Goal: Task Accomplishment & Management: Manage account settings

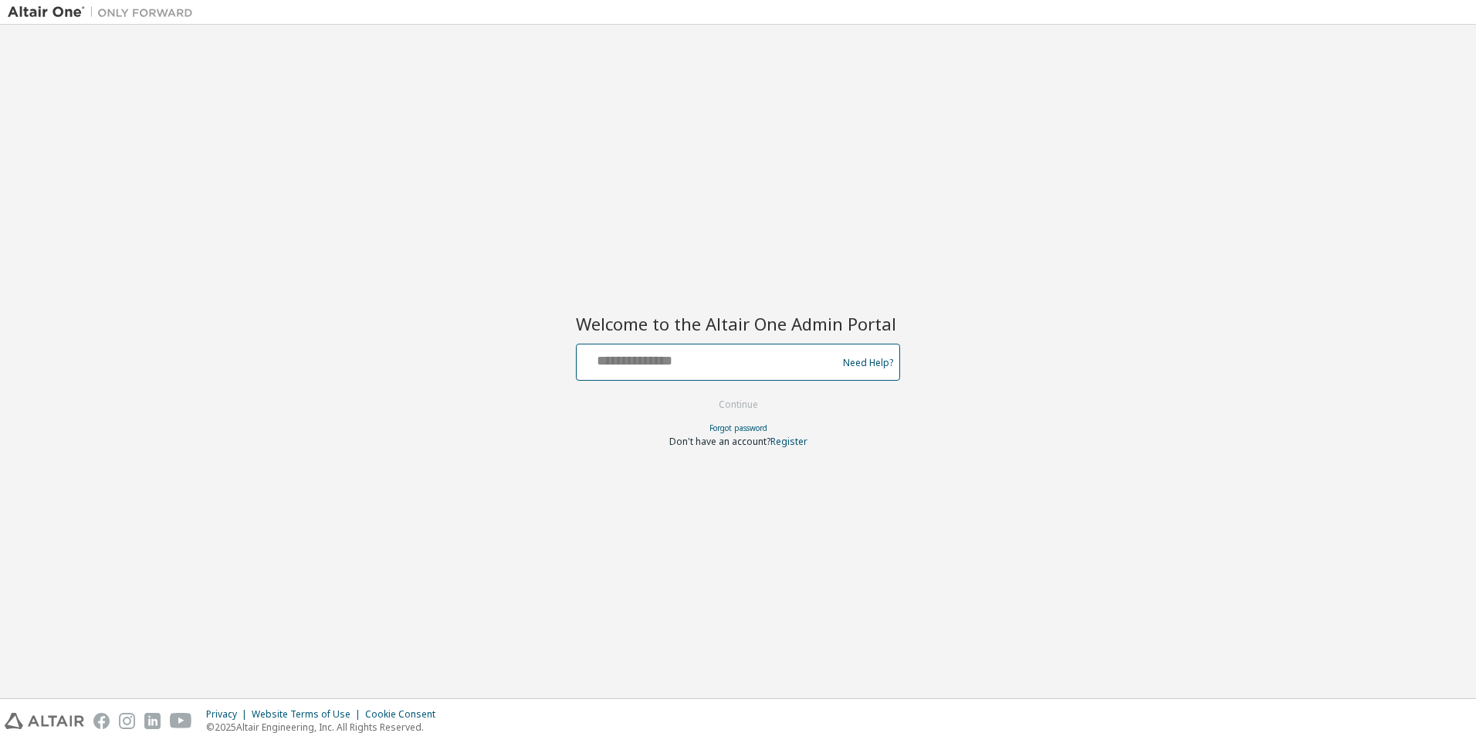
click at [650, 362] on input "text" at bounding box center [709, 358] width 252 height 22
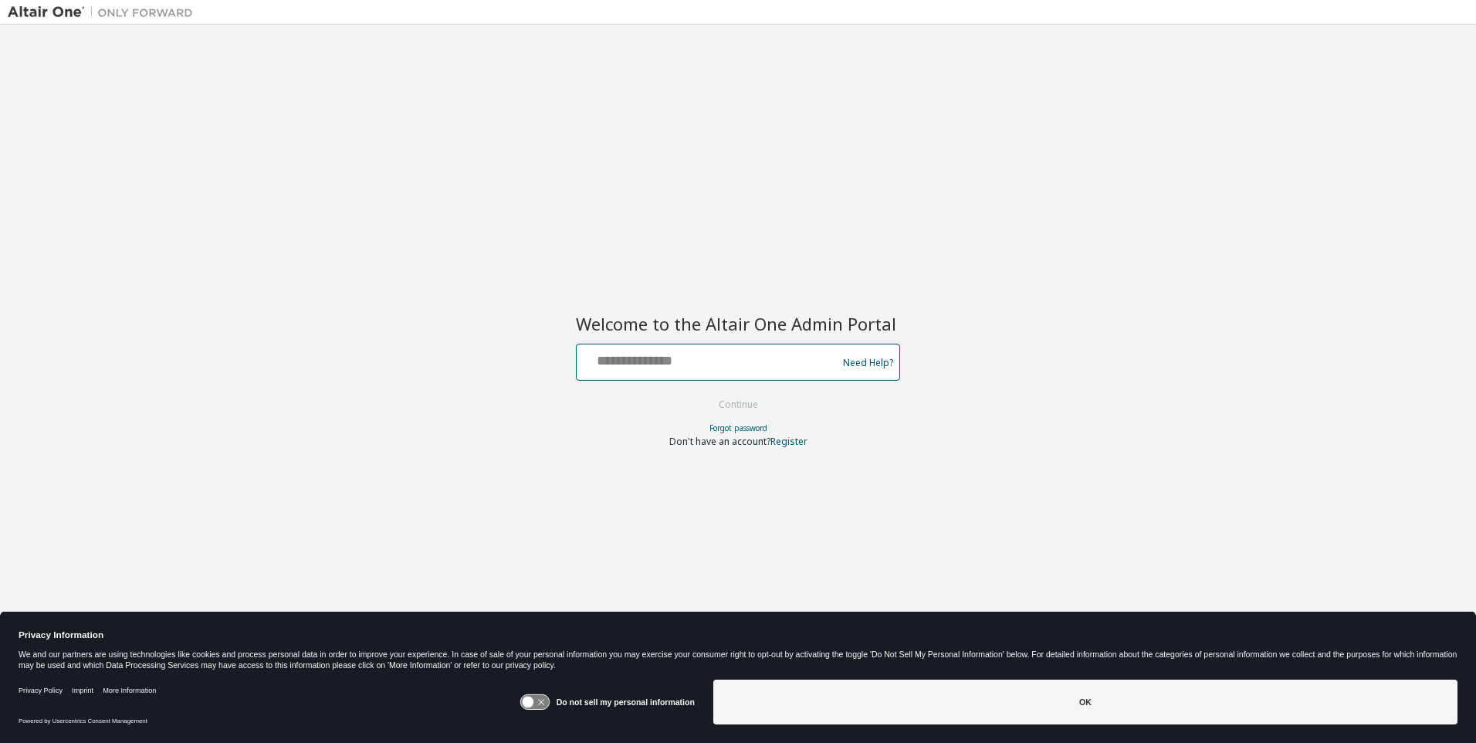
click at [650, 362] on input "text" at bounding box center [709, 358] width 252 height 22
type input "**********"
click at [729, 411] on button "Continue" at bounding box center [739, 404] width 72 height 23
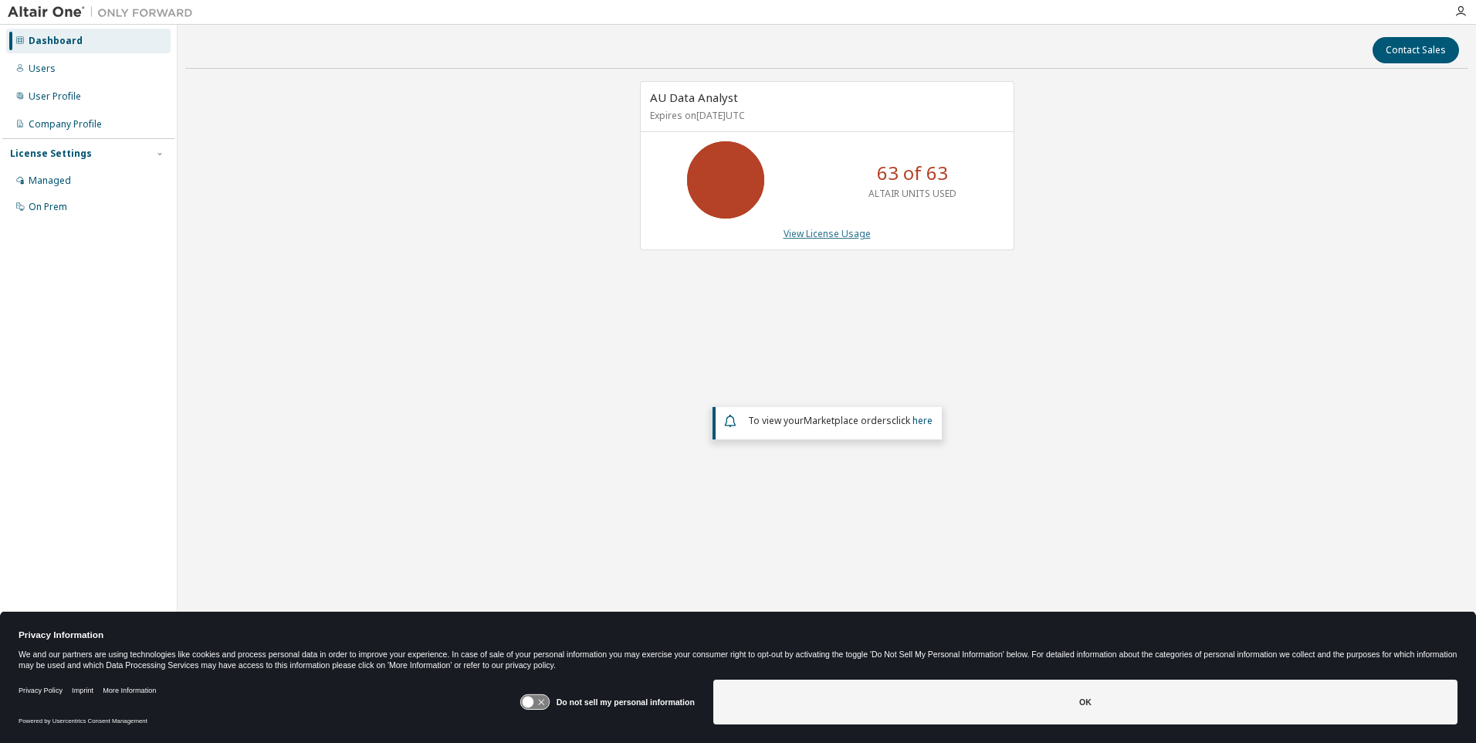
click at [851, 234] on link "View License Usage" at bounding box center [827, 233] width 87 height 13
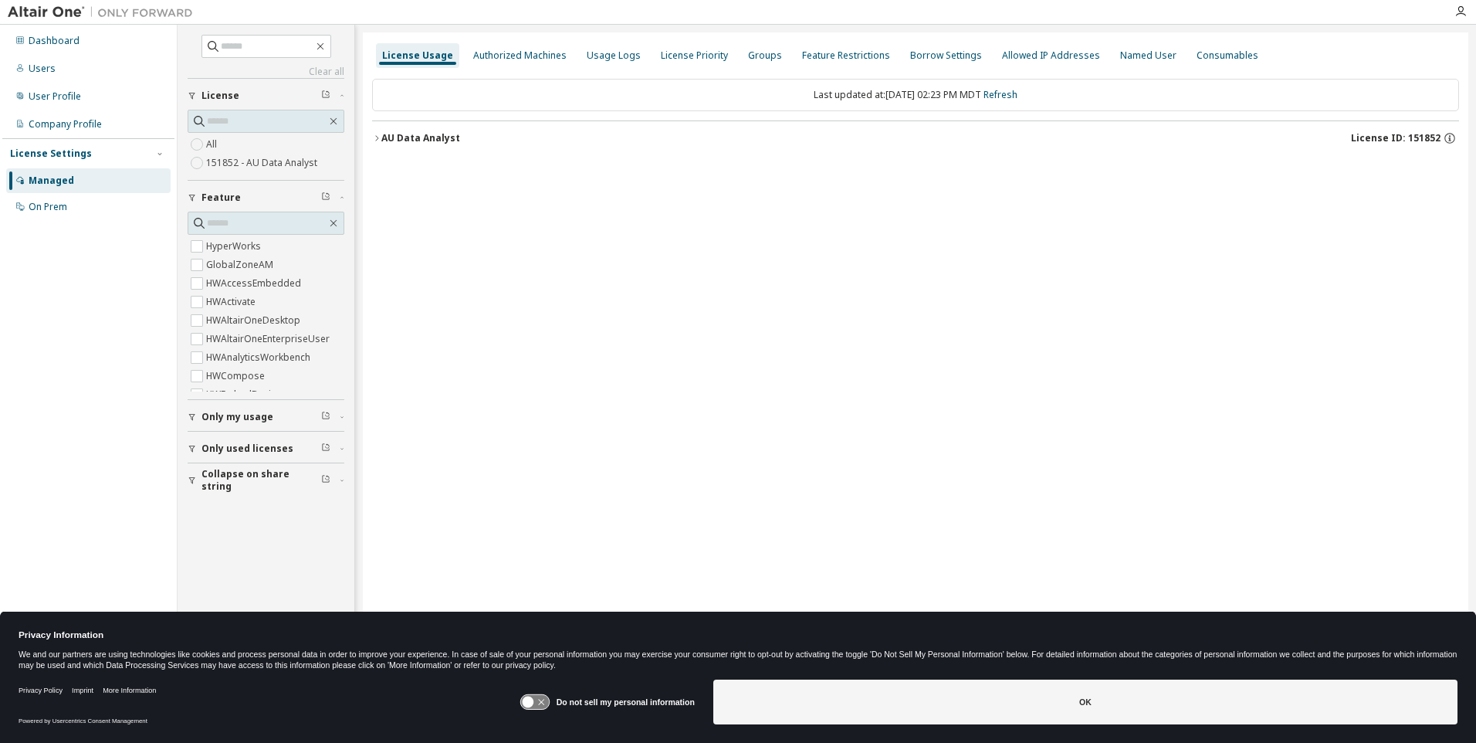
click at [375, 136] on icon "button" at bounding box center [376, 138] width 9 height 9
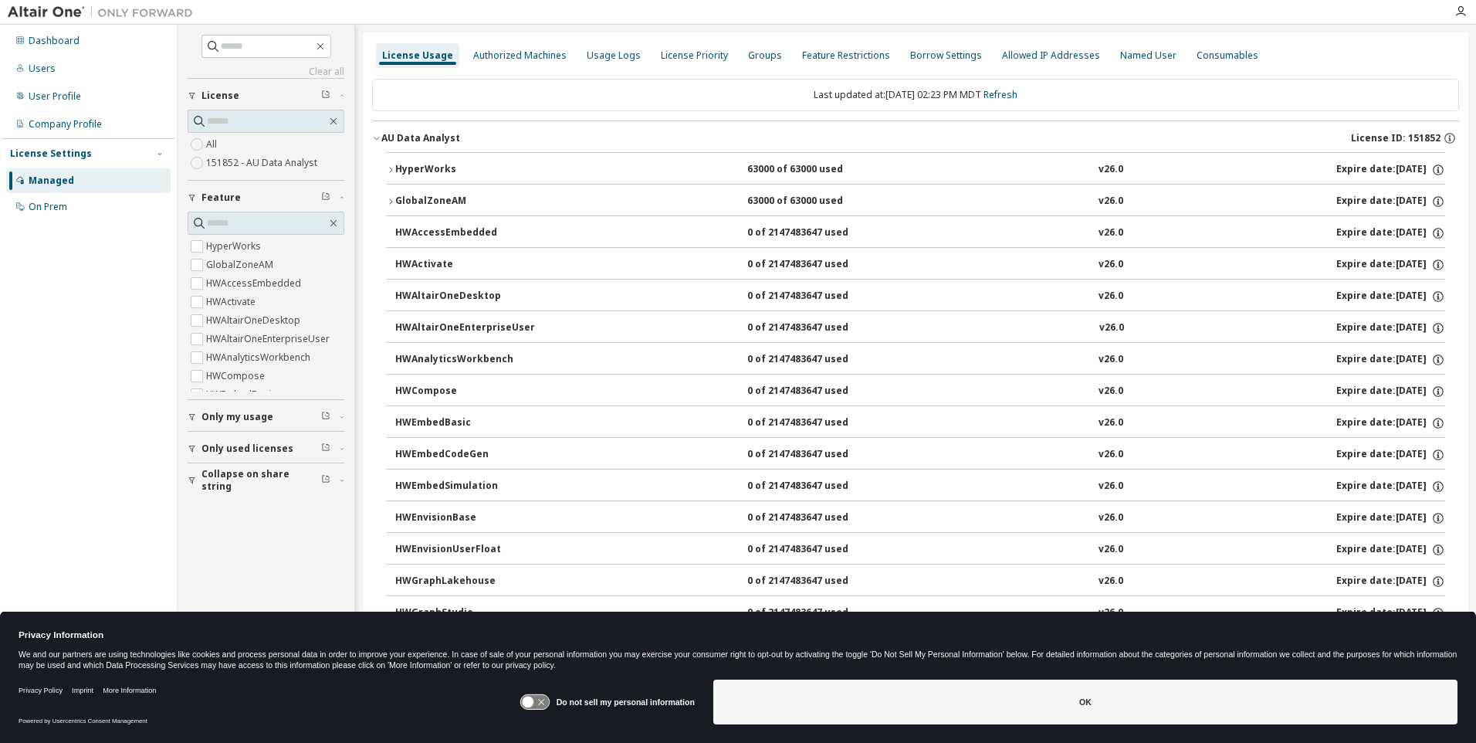
click at [391, 166] on icon "button" at bounding box center [390, 169] width 9 height 9
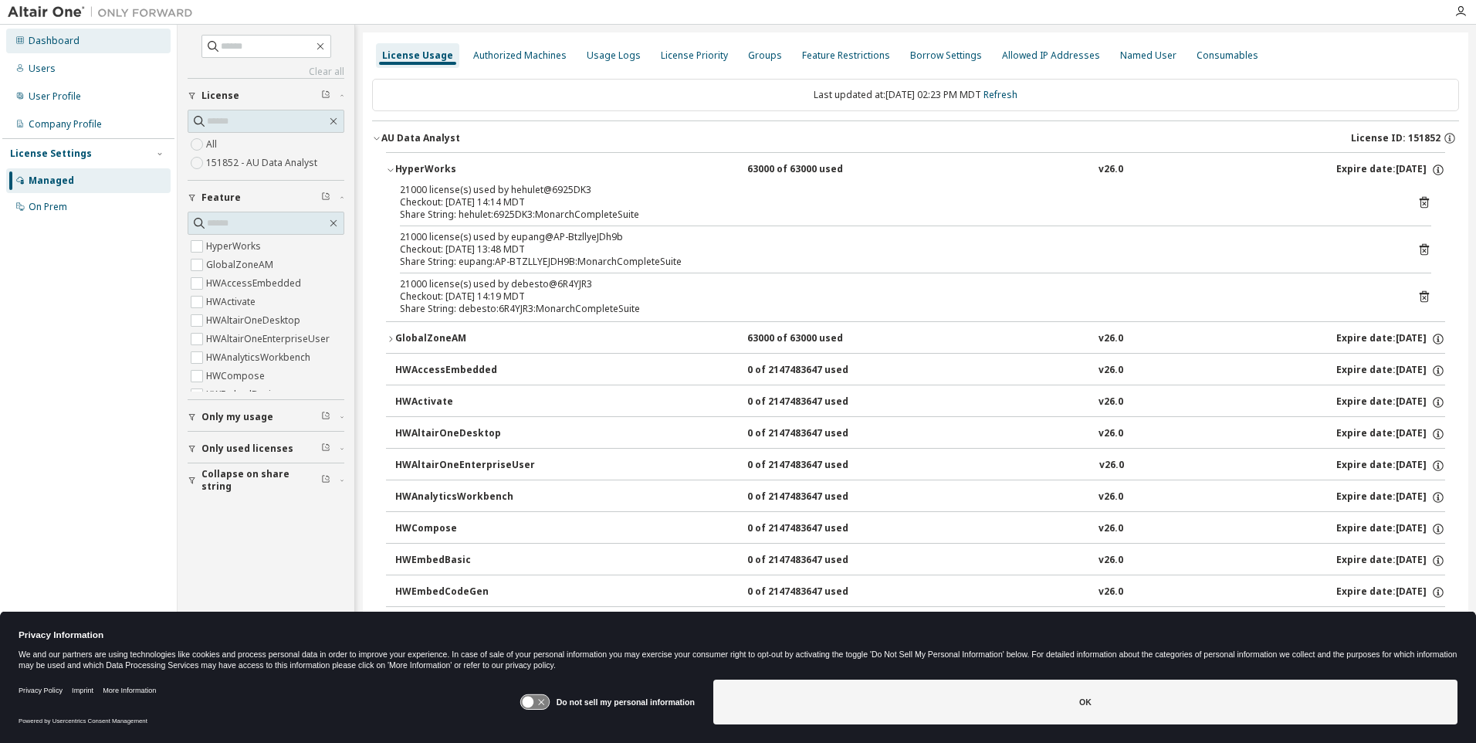
click at [60, 36] on div "Dashboard" at bounding box center [54, 41] width 51 height 12
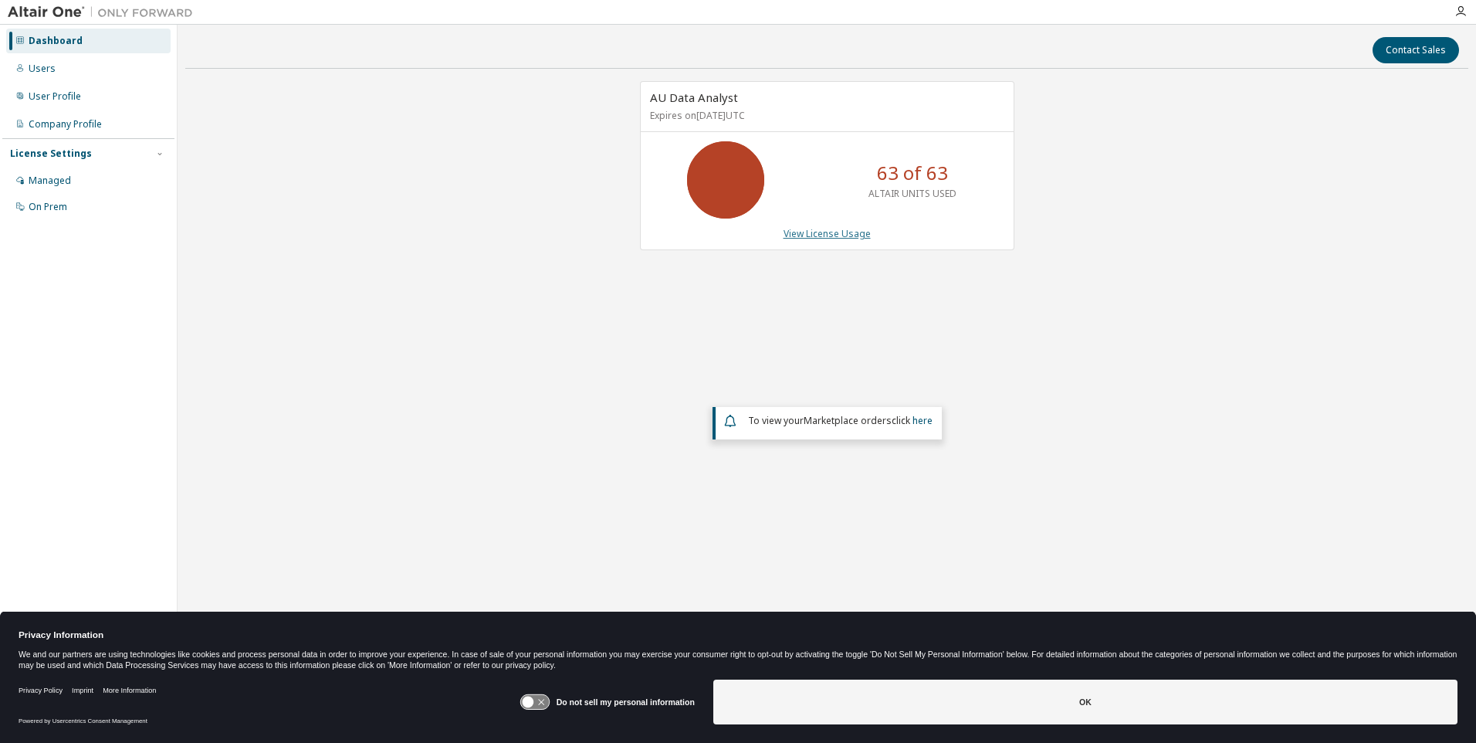
click at [816, 236] on link "View License Usage" at bounding box center [827, 233] width 87 height 13
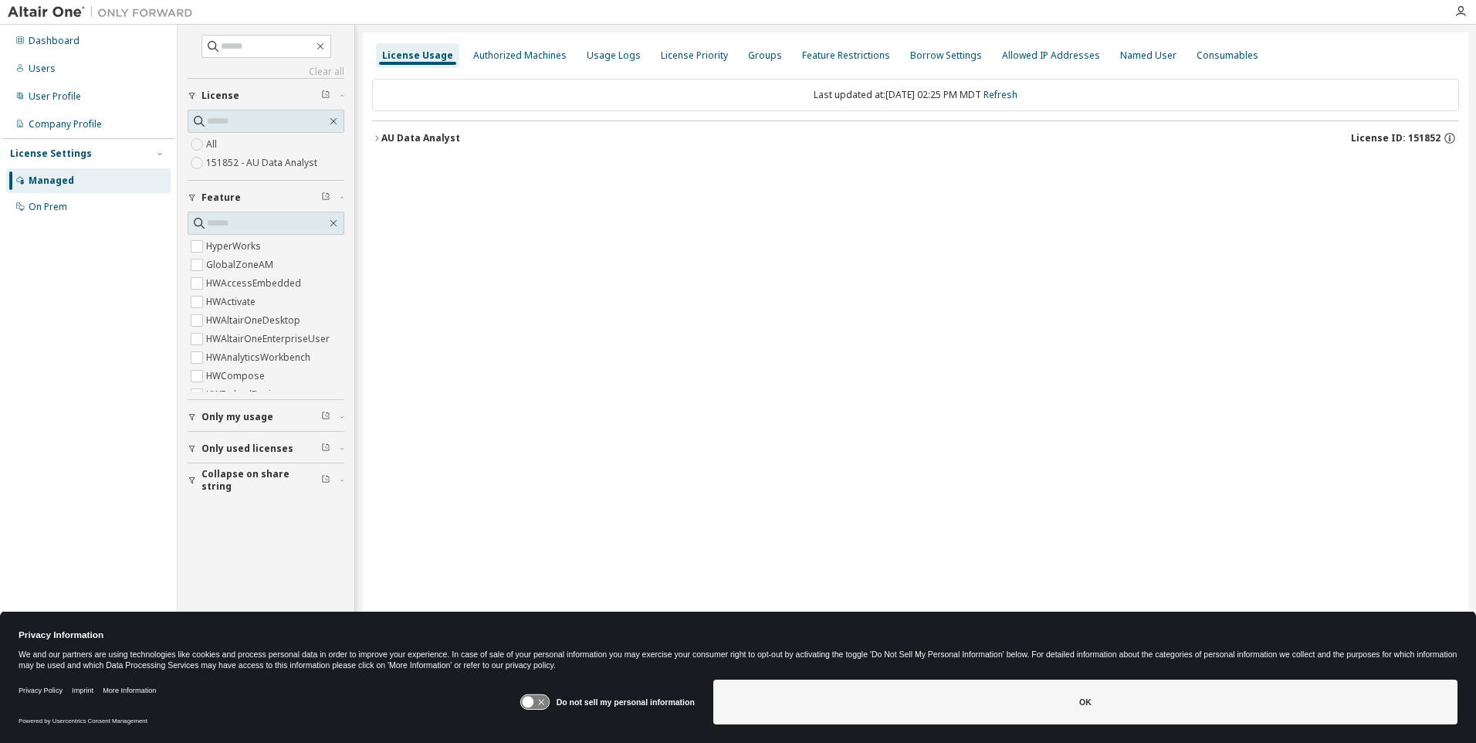
click at [380, 140] on icon "button" at bounding box center [376, 138] width 9 height 9
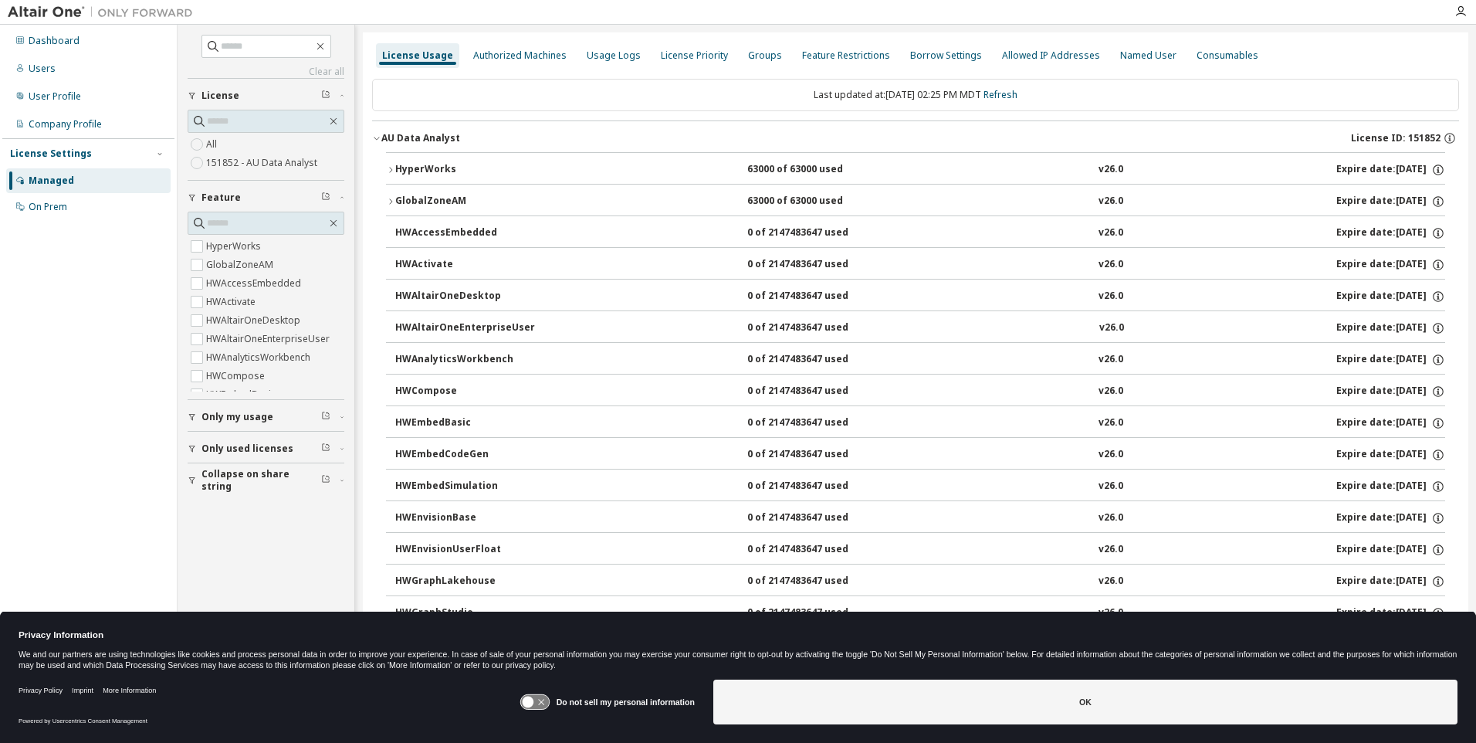
click at [391, 168] on icon "button" at bounding box center [390, 169] width 9 height 9
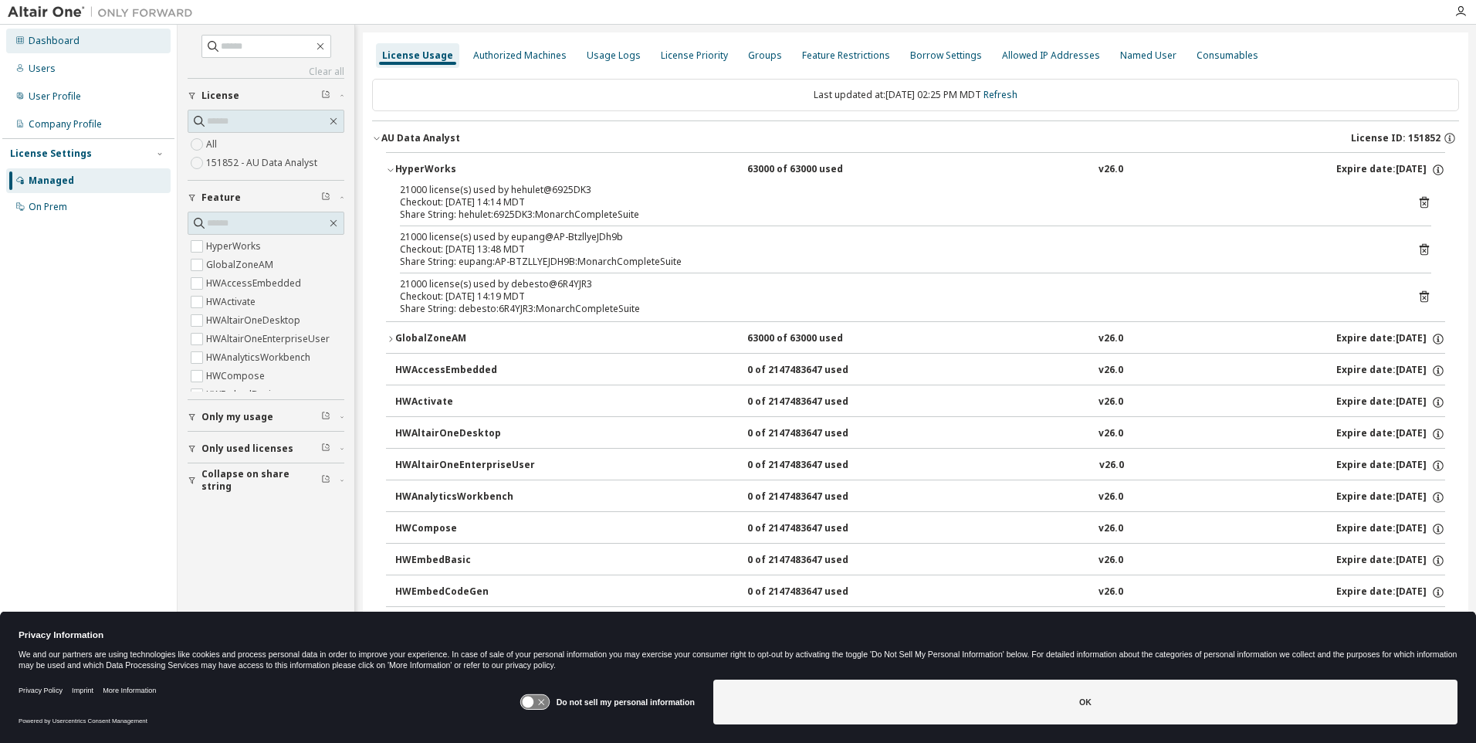
click at [44, 42] on div "Dashboard" at bounding box center [54, 41] width 51 height 12
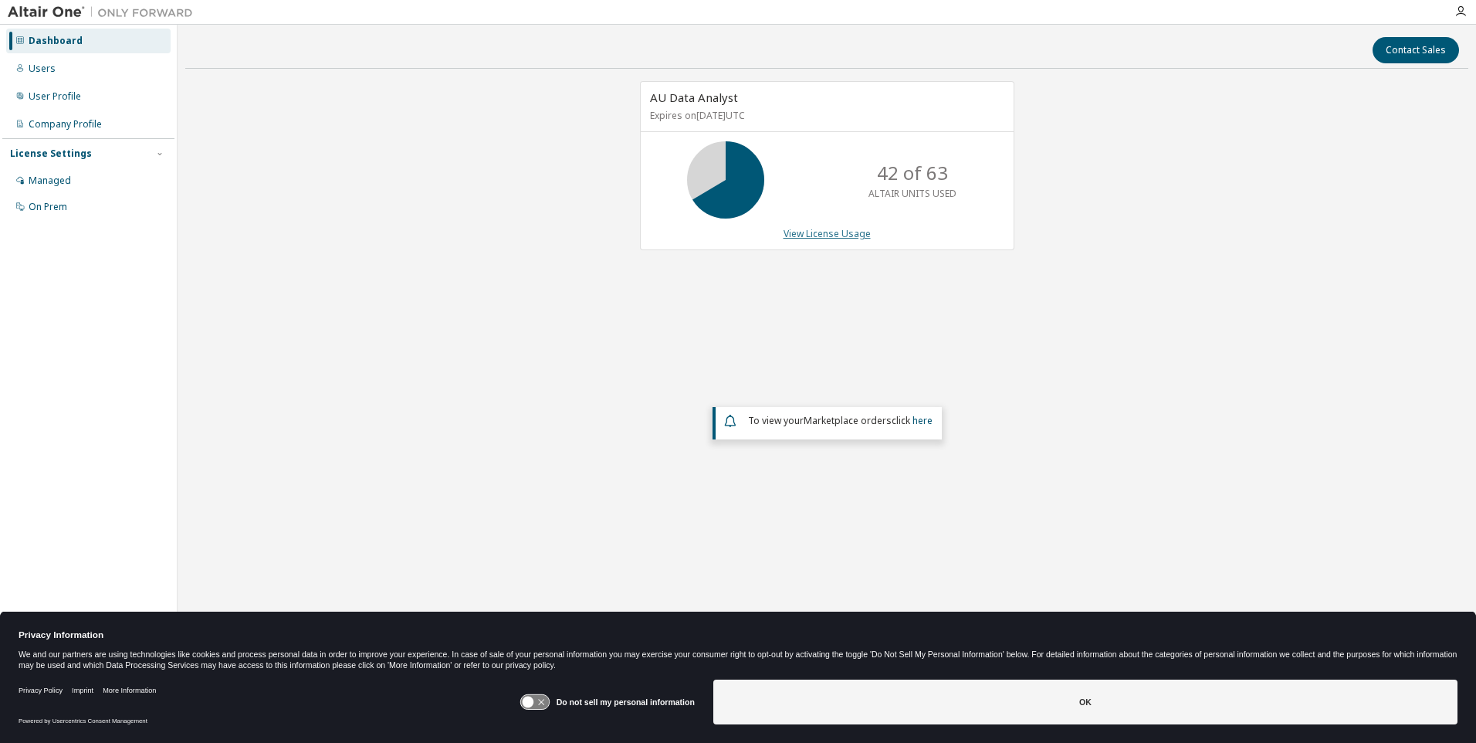
click at [818, 231] on link "View License Usage" at bounding box center [827, 233] width 87 height 13
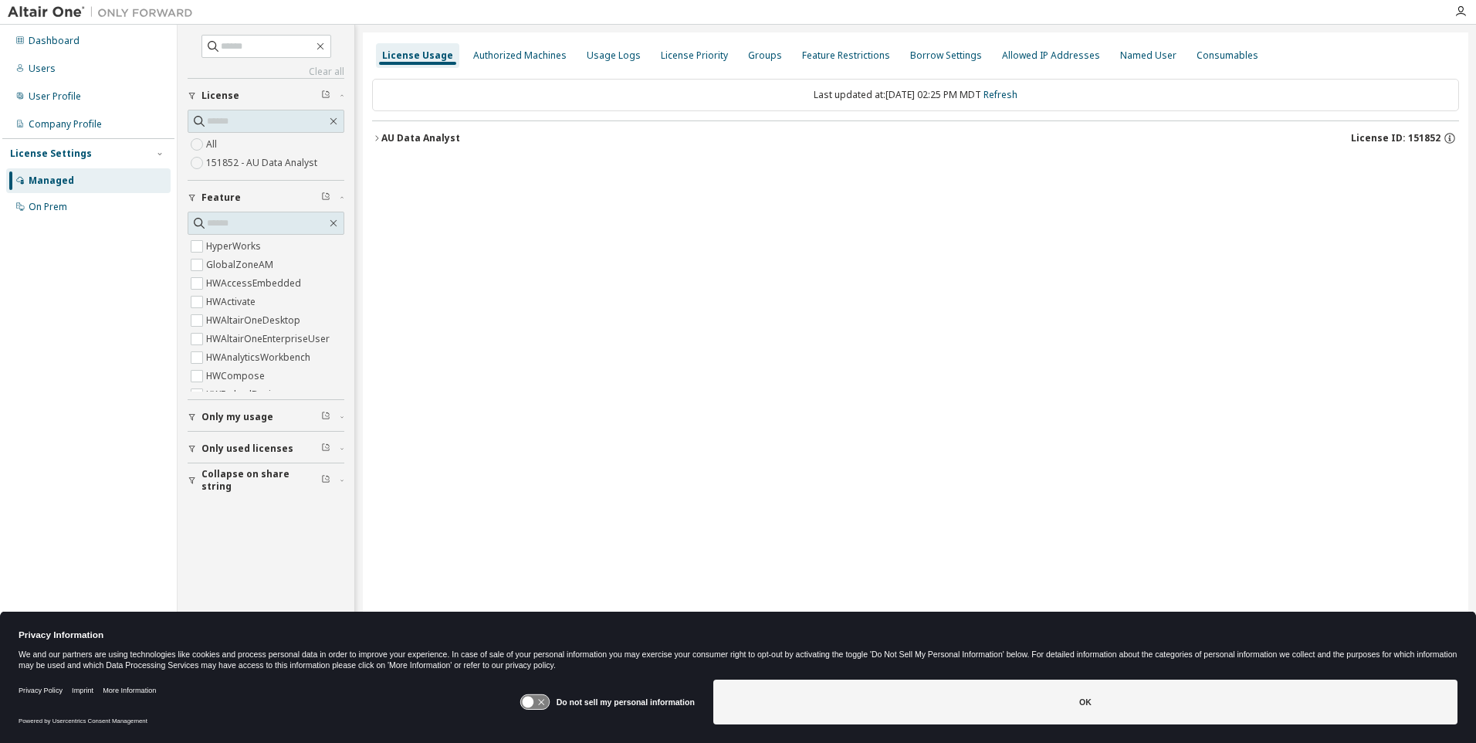
click at [381, 138] on icon "button" at bounding box center [376, 138] width 9 height 9
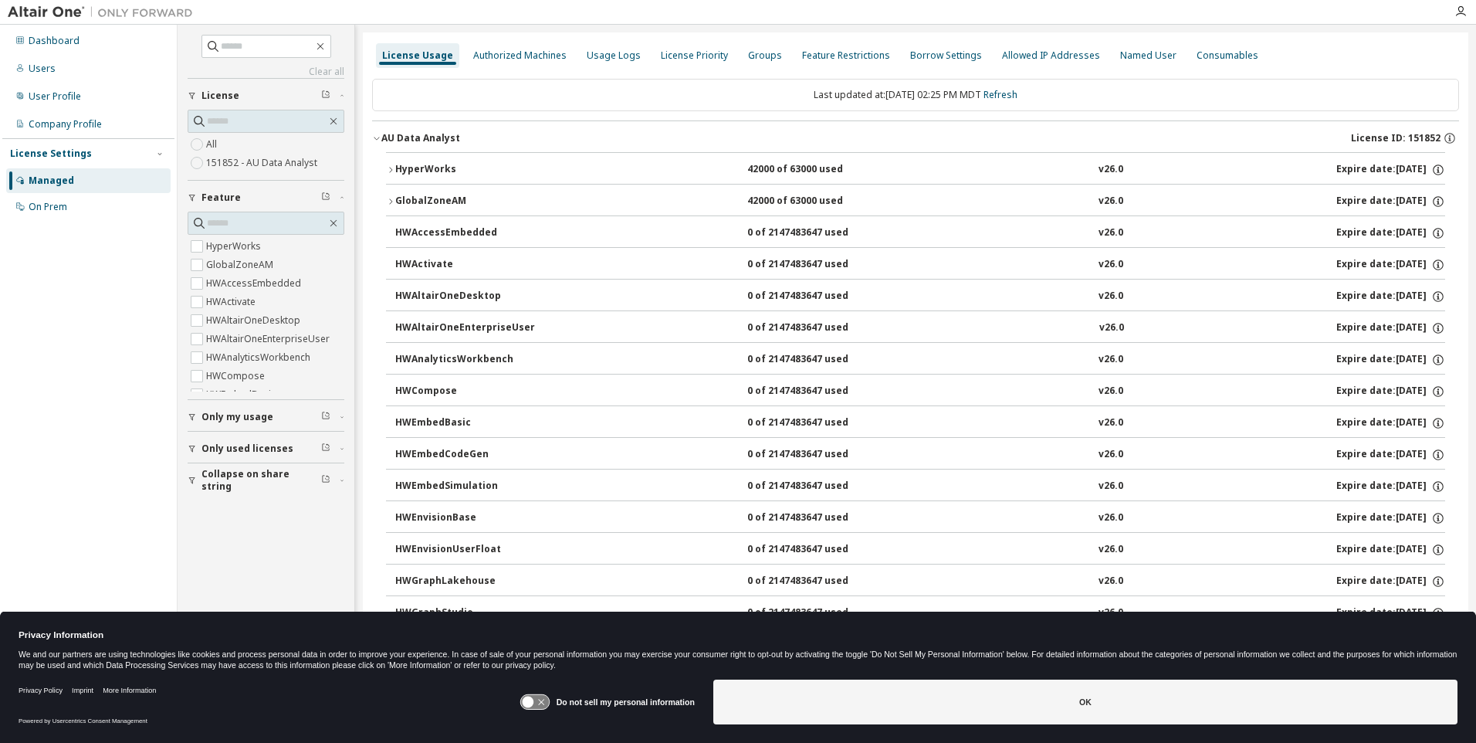
click at [396, 163] on div "HyperWorks" at bounding box center [464, 170] width 139 height 14
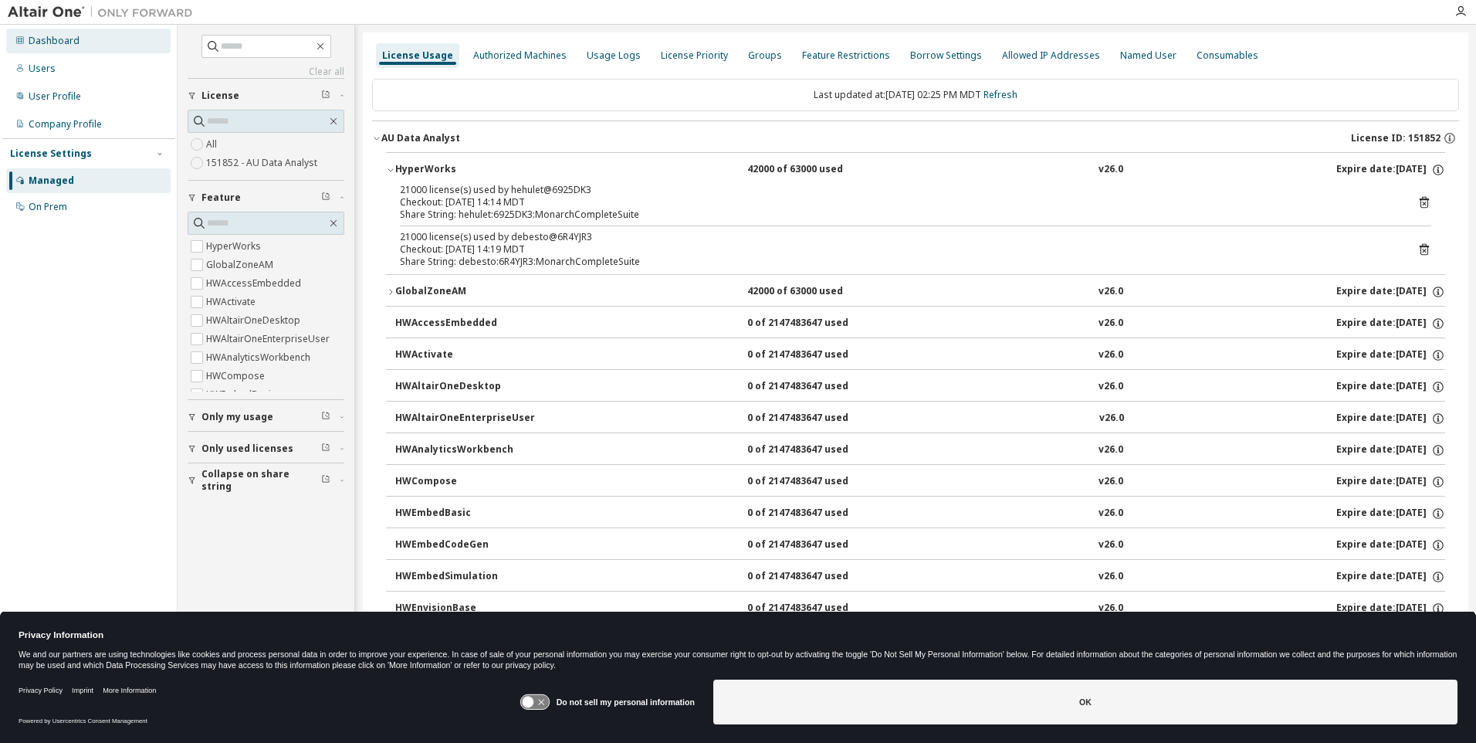
click at [51, 41] on div "Dashboard" at bounding box center [54, 41] width 51 height 12
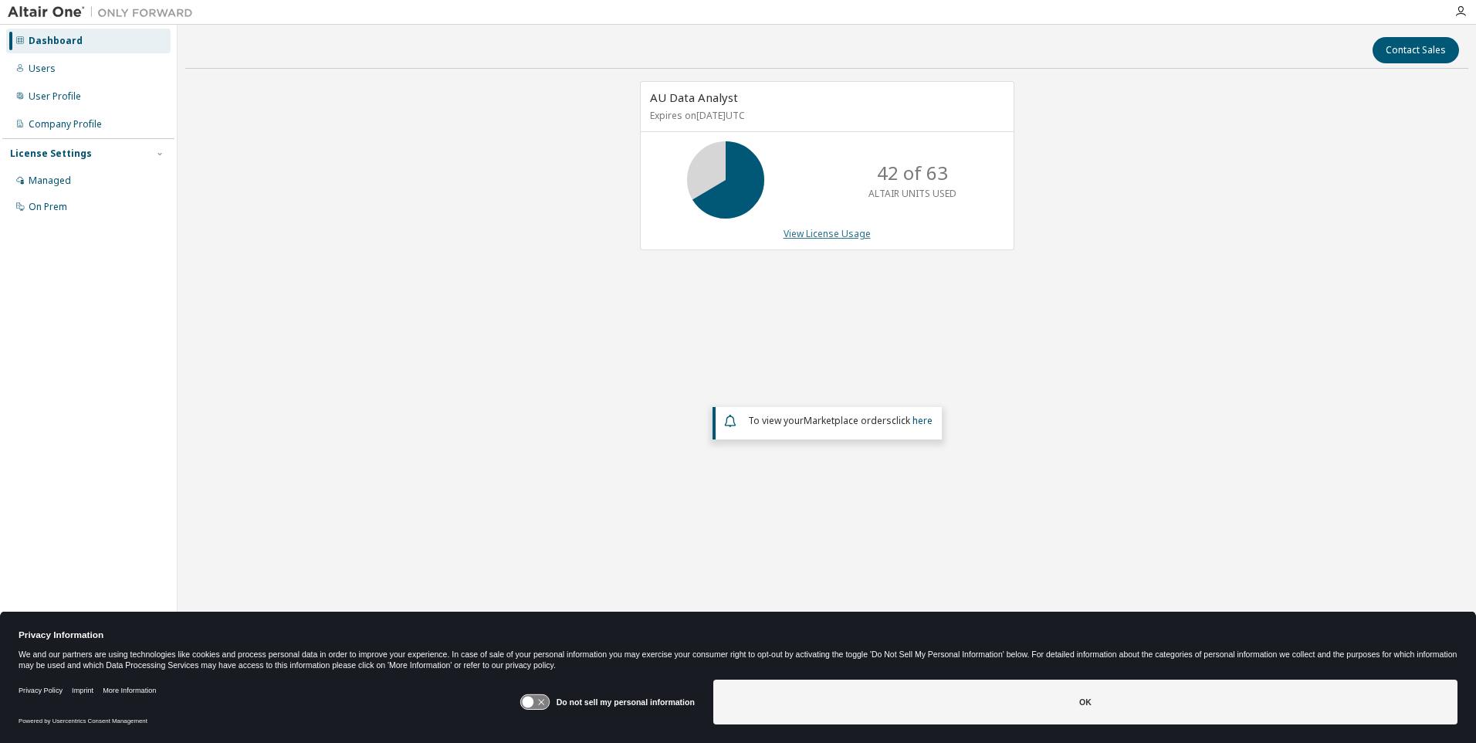
click at [803, 236] on link "View License Usage" at bounding box center [827, 233] width 87 height 13
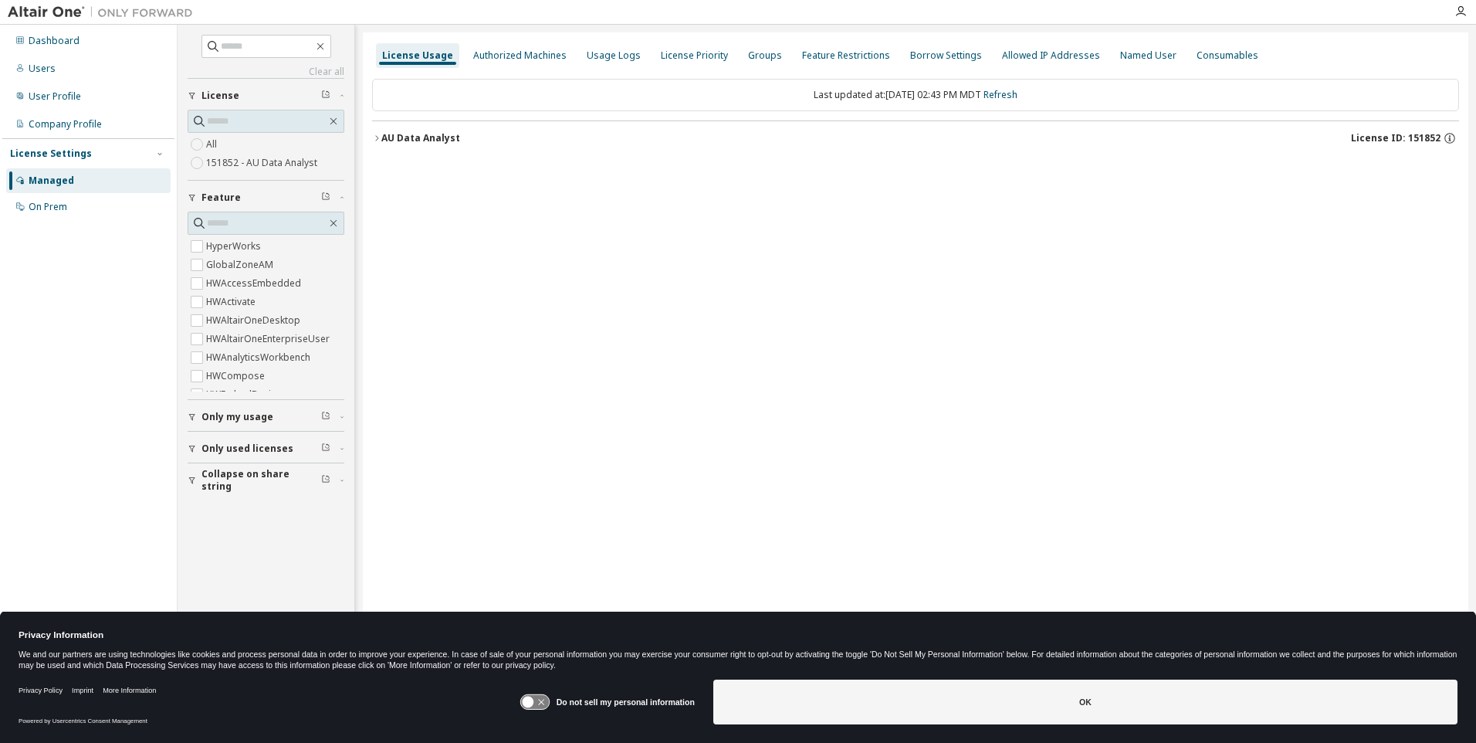
click at [378, 134] on icon "button" at bounding box center [376, 138] width 9 height 9
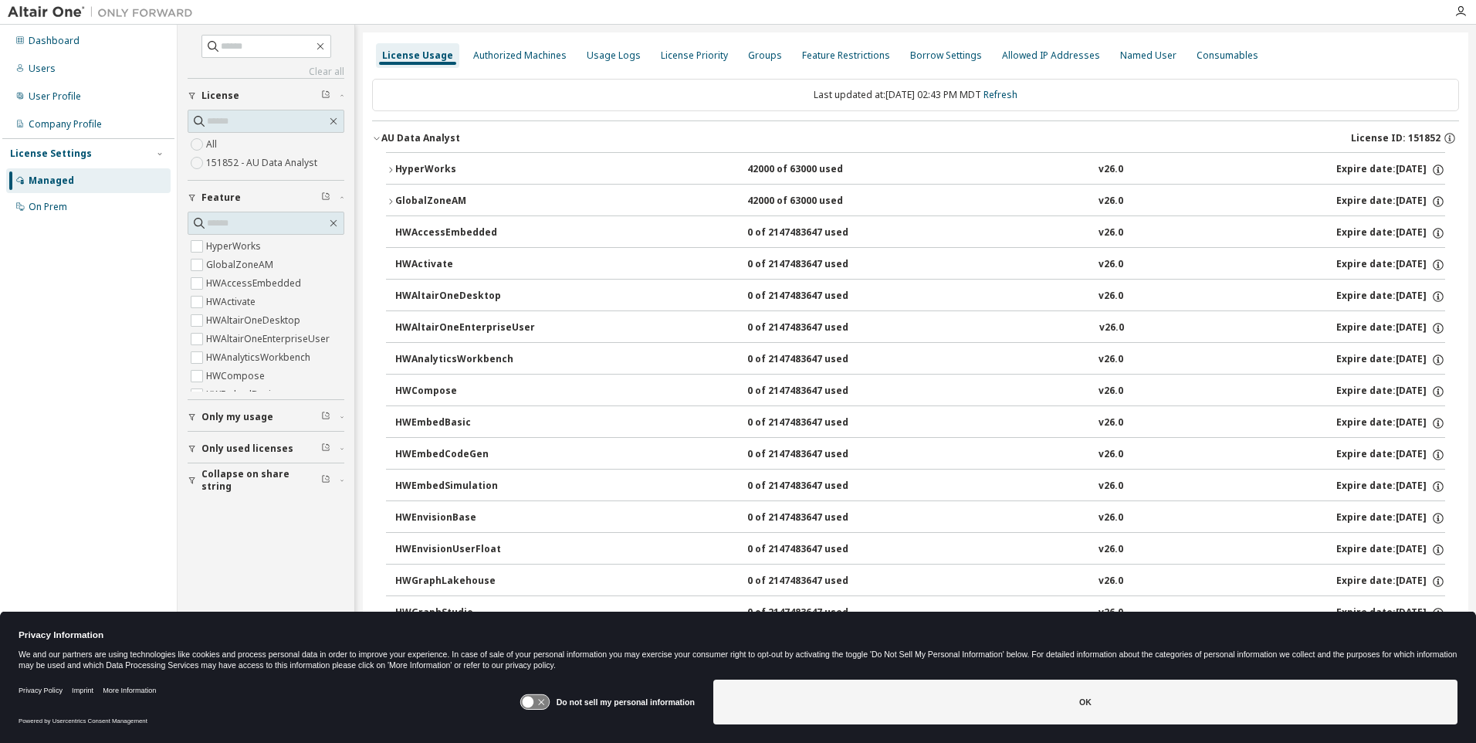
click at [394, 170] on icon "button" at bounding box center [390, 169] width 9 height 9
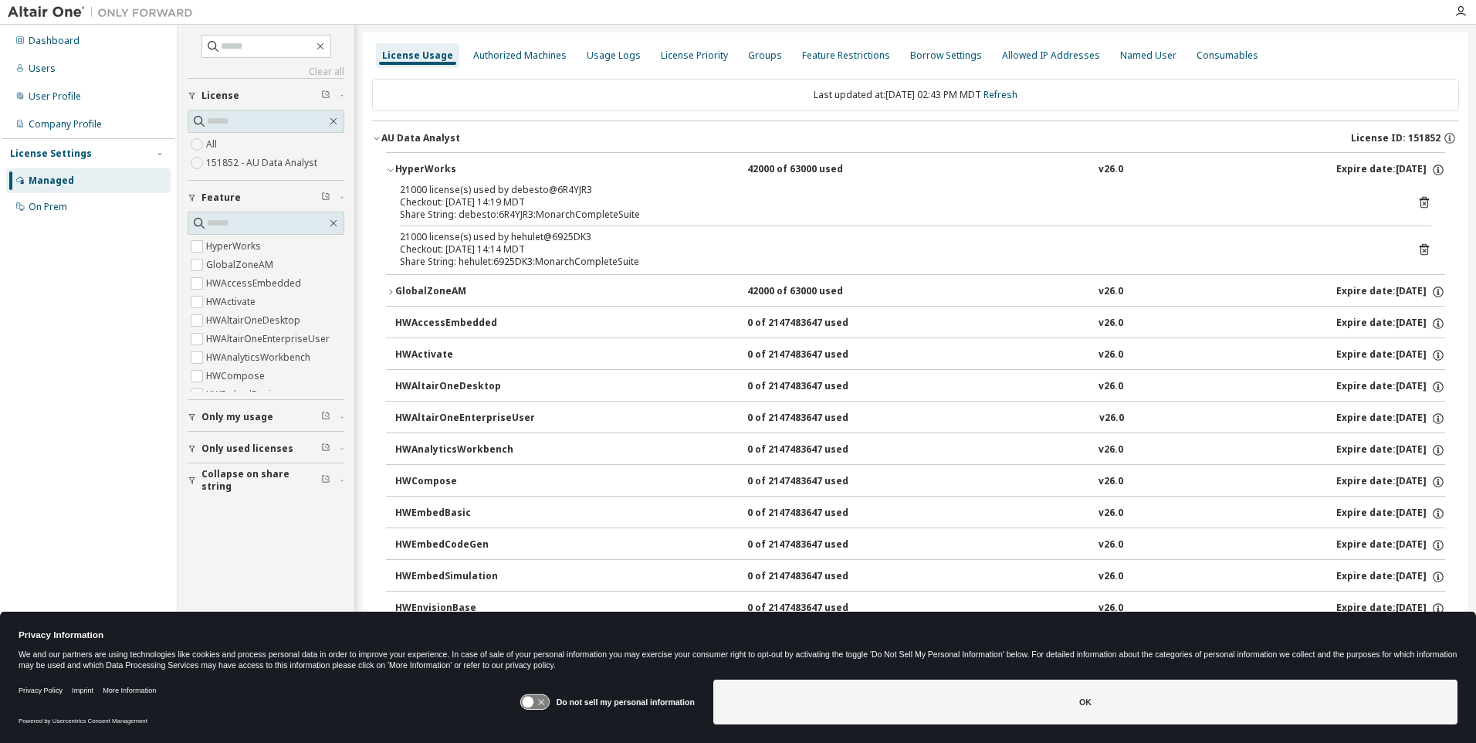
click at [92, 421] on div "Dashboard Users User Profile Company Profile License Settings Managed On Prem" at bounding box center [88, 347] width 172 height 641
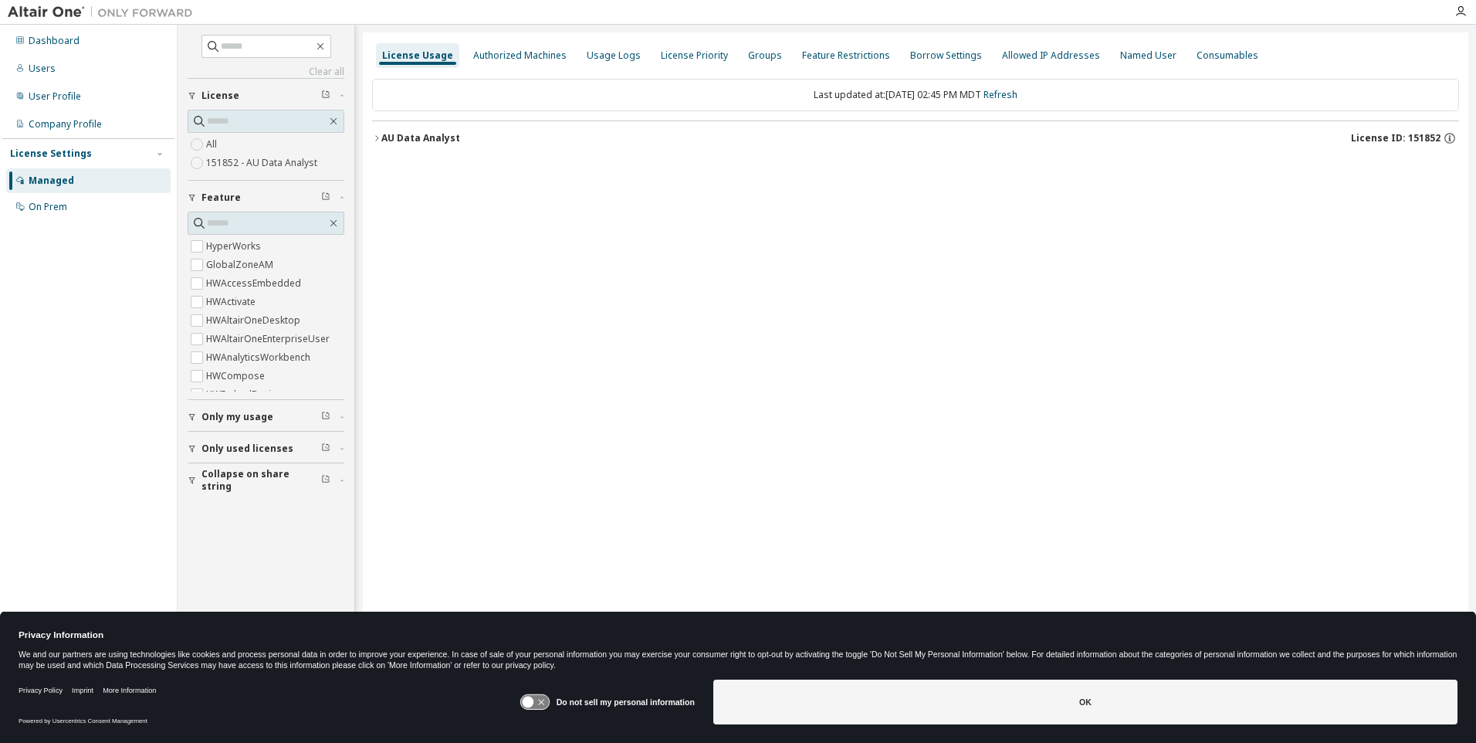
click at [379, 135] on icon "button" at bounding box center [376, 138] width 9 height 9
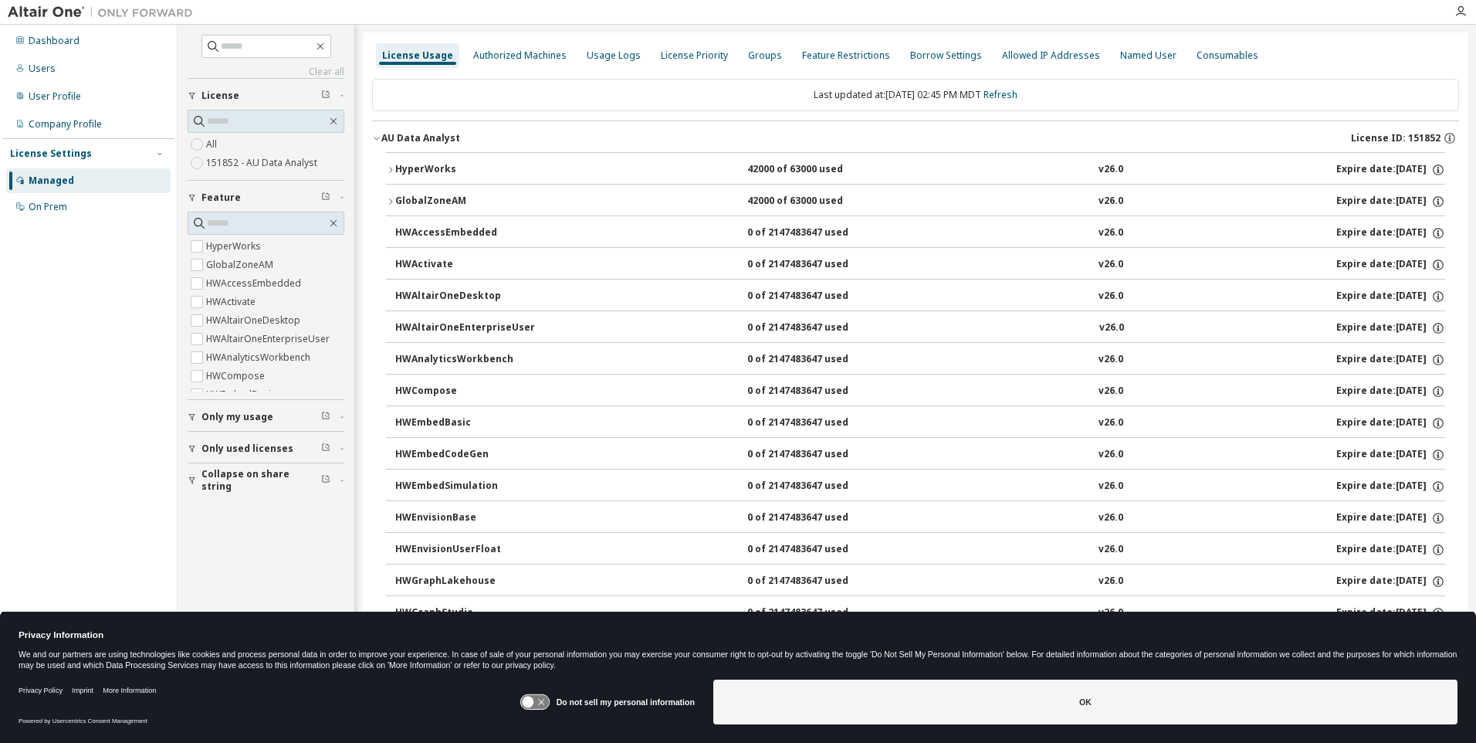
click at [391, 168] on icon "button" at bounding box center [390, 169] width 3 height 5
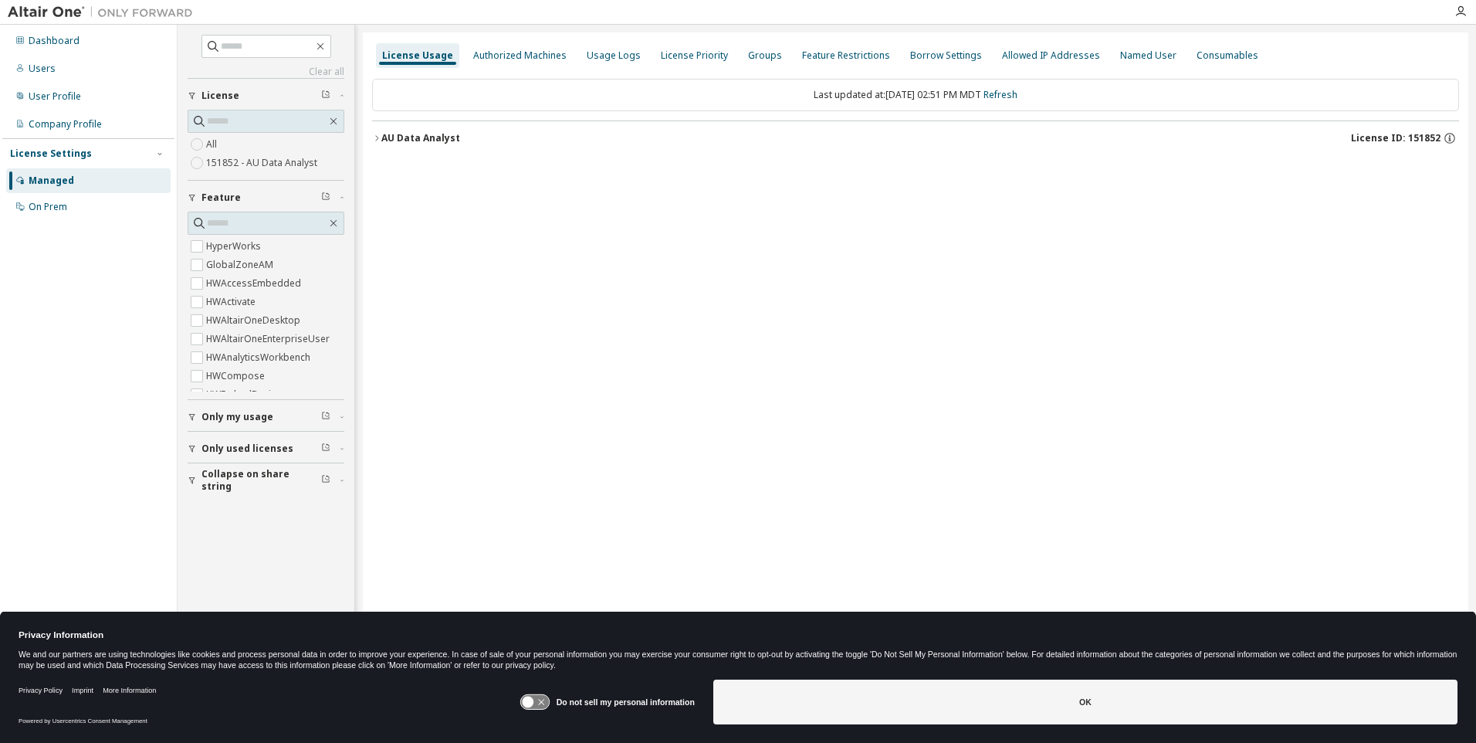
click at [378, 140] on icon "button" at bounding box center [376, 138] width 9 height 9
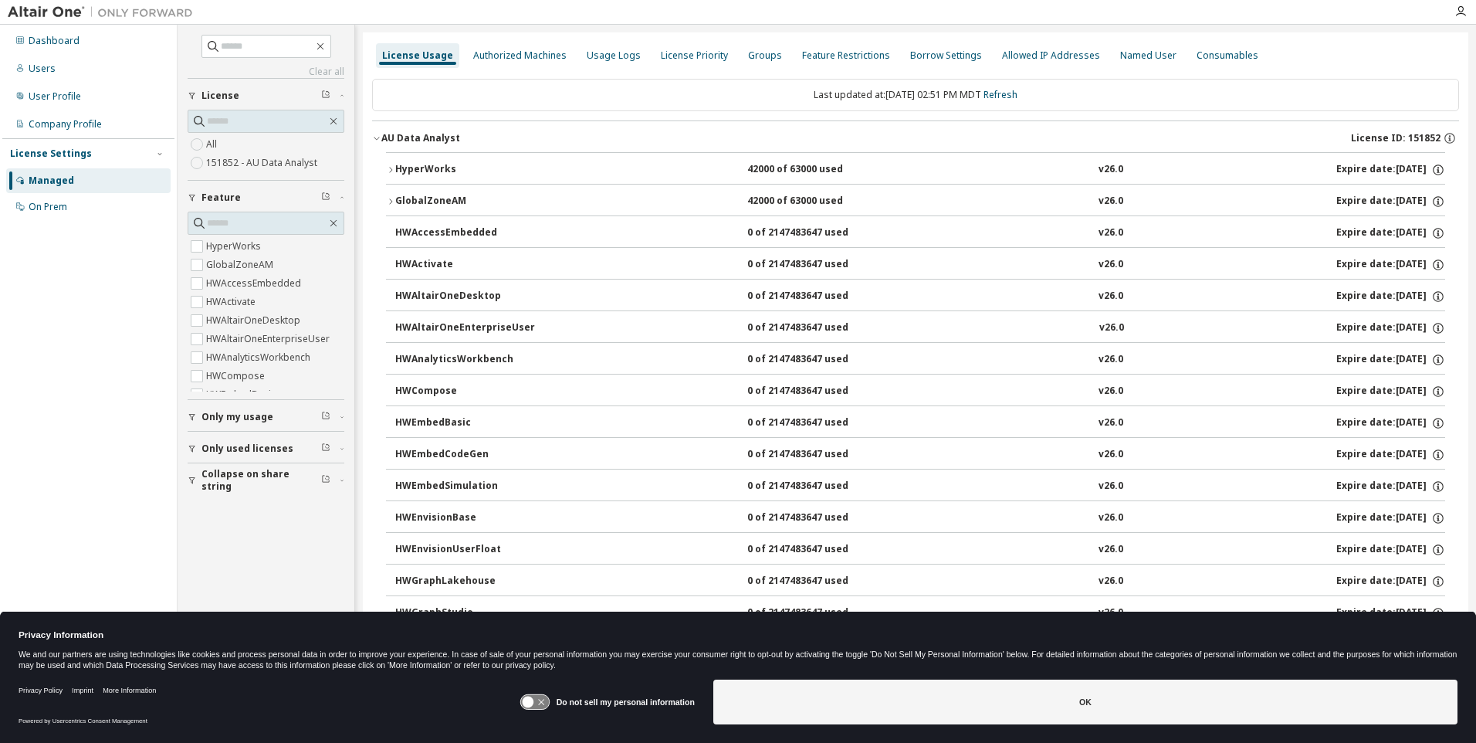
click at [394, 172] on icon "button" at bounding box center [390, 169] width 9 height 9
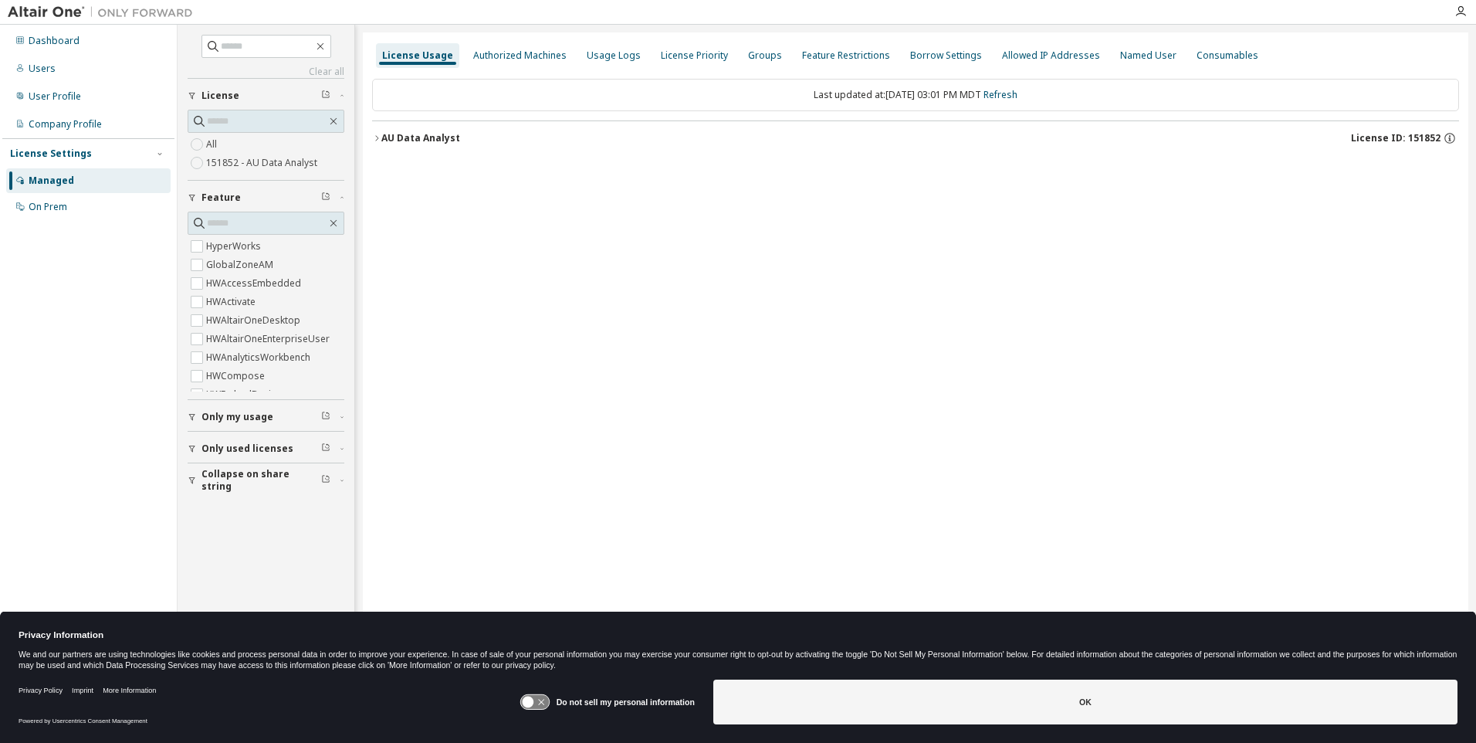
click at [374, 137] on icon "button" at bounding box center [376, 138] width 9 height 9
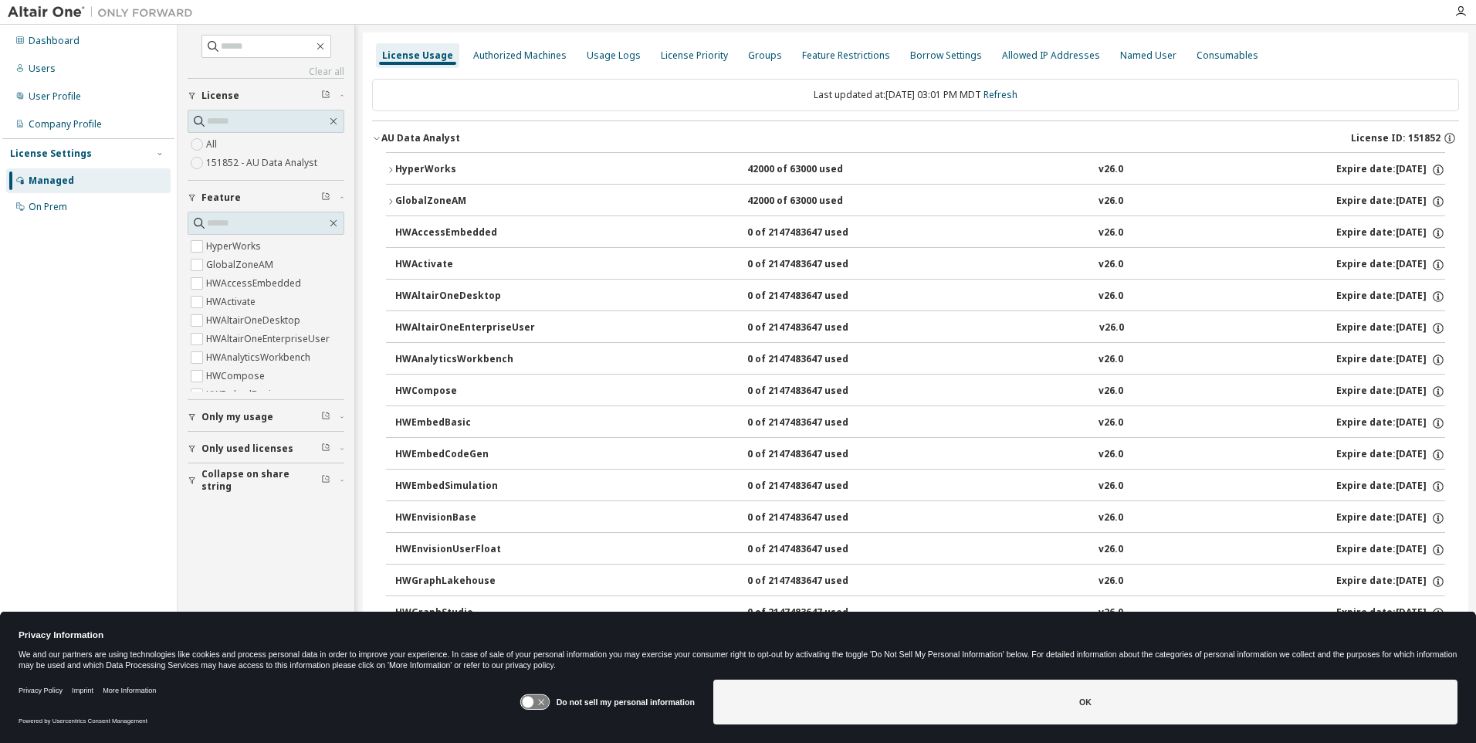
click at [393, 172] on icon "button" at bounding box center [390, 169] width 9 height 9
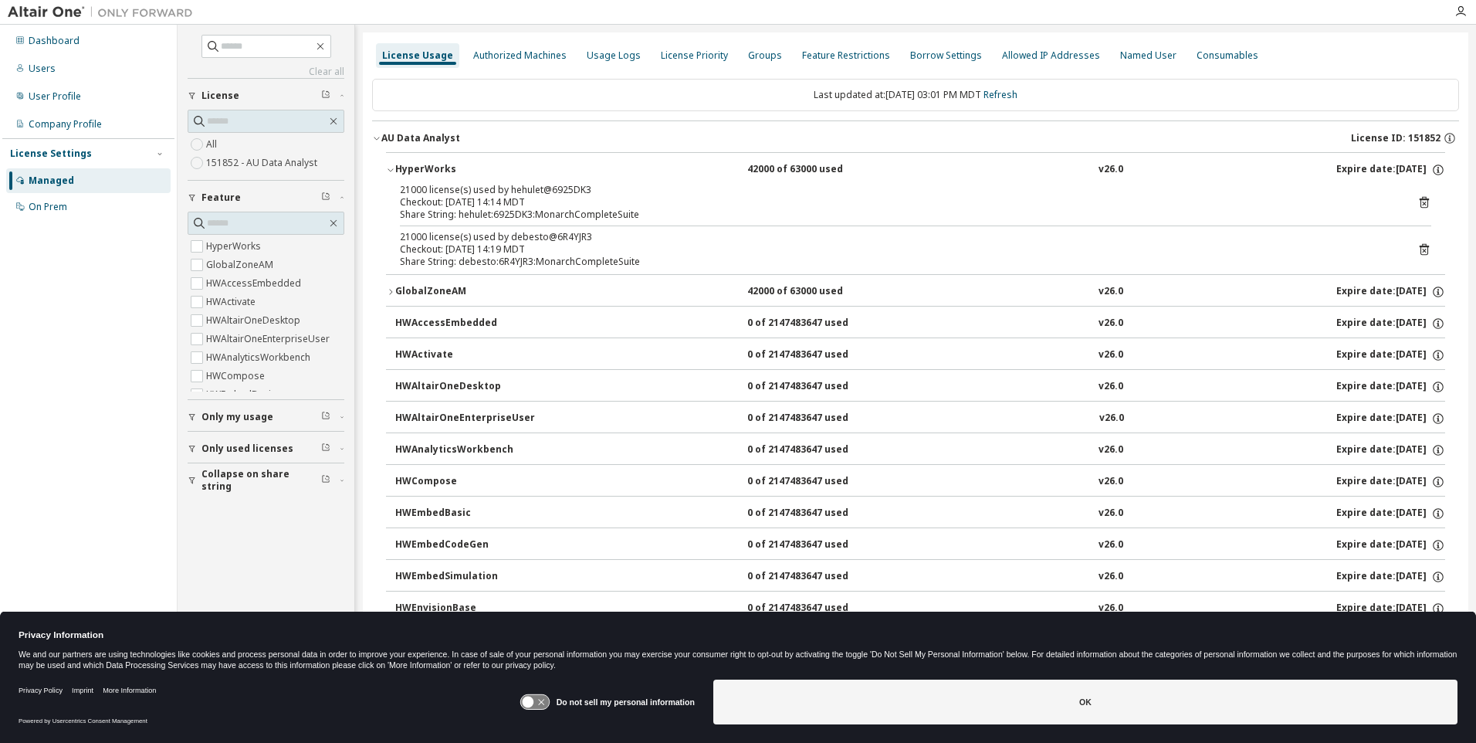
click at [102, 392] on div "Dashboard Users User Profile Company Profile License Settings Managed On Prem" at bounding box center [88, 347] width 172 height 641
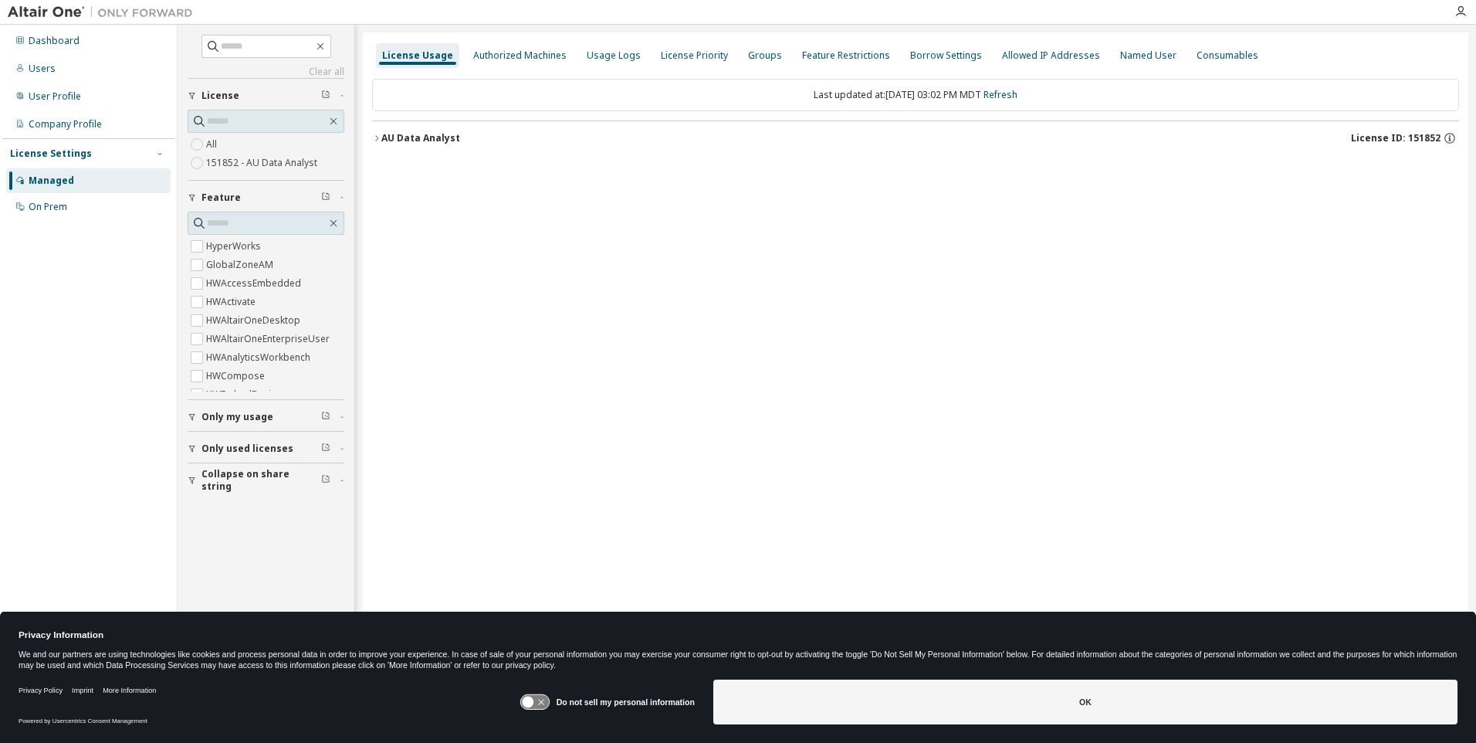
click at [371, 137] on div "License Usage Authorized Machines Usage Logs License Priority Groups Feature Re…" at bounding box center [916, 361] width 1106 height 658
click at [379, 137] on icon "button" at bounding box center [376, 138] width 9 height 9
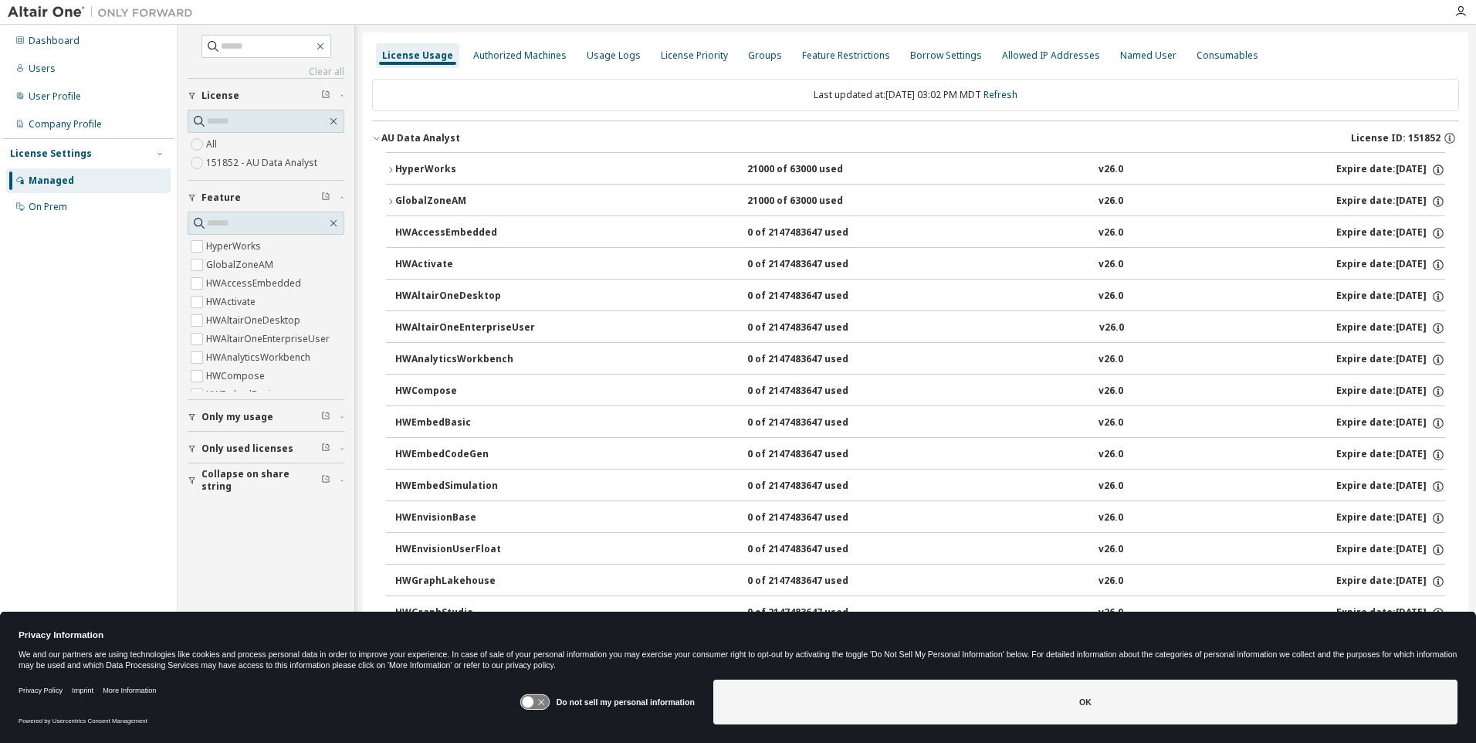
click at [391, 171] on icon "button" at bounding box center [390, 169] width 9 height 9
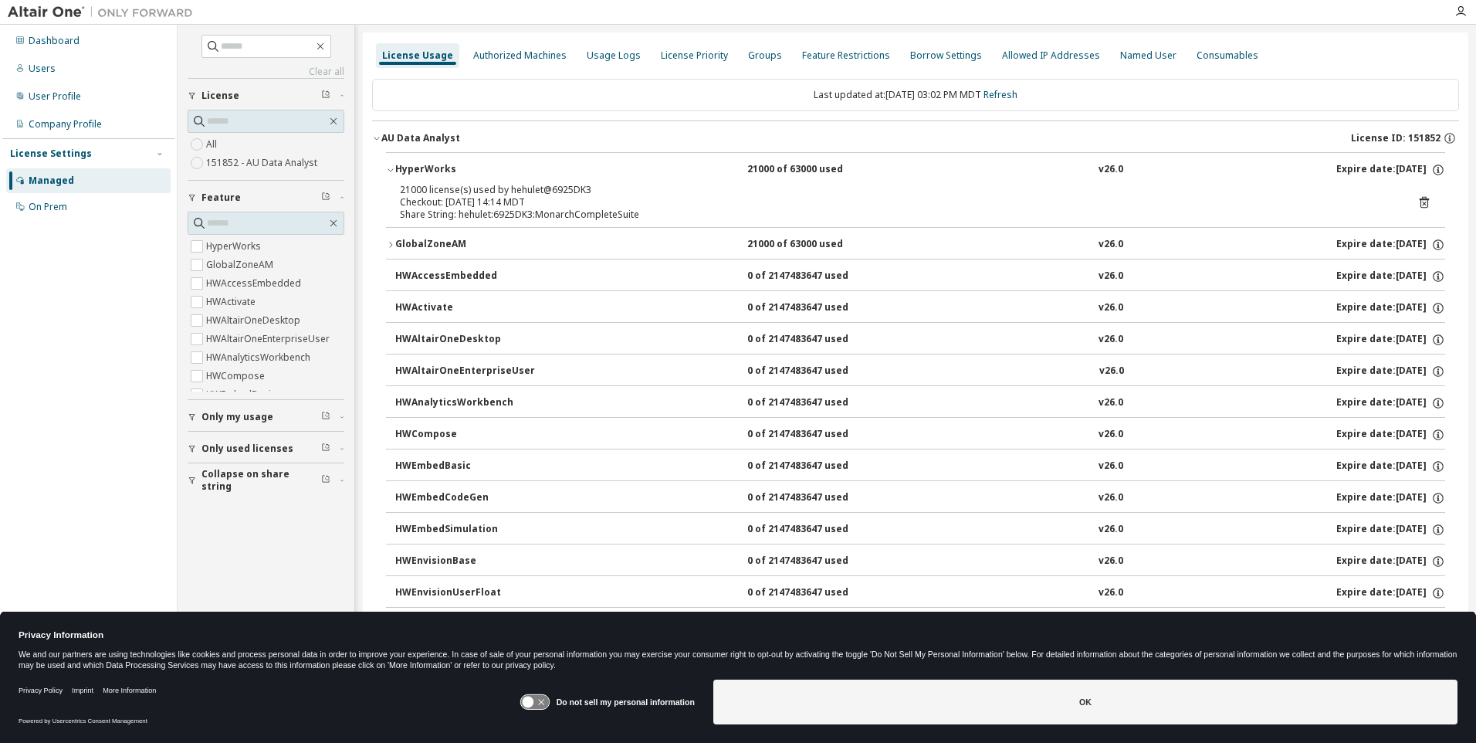
click at [79, 396] on div "Dashboard Users User Profile Company Profile License Settings Managed On Prem" at bounding box center [88, 347] width 172 height 641
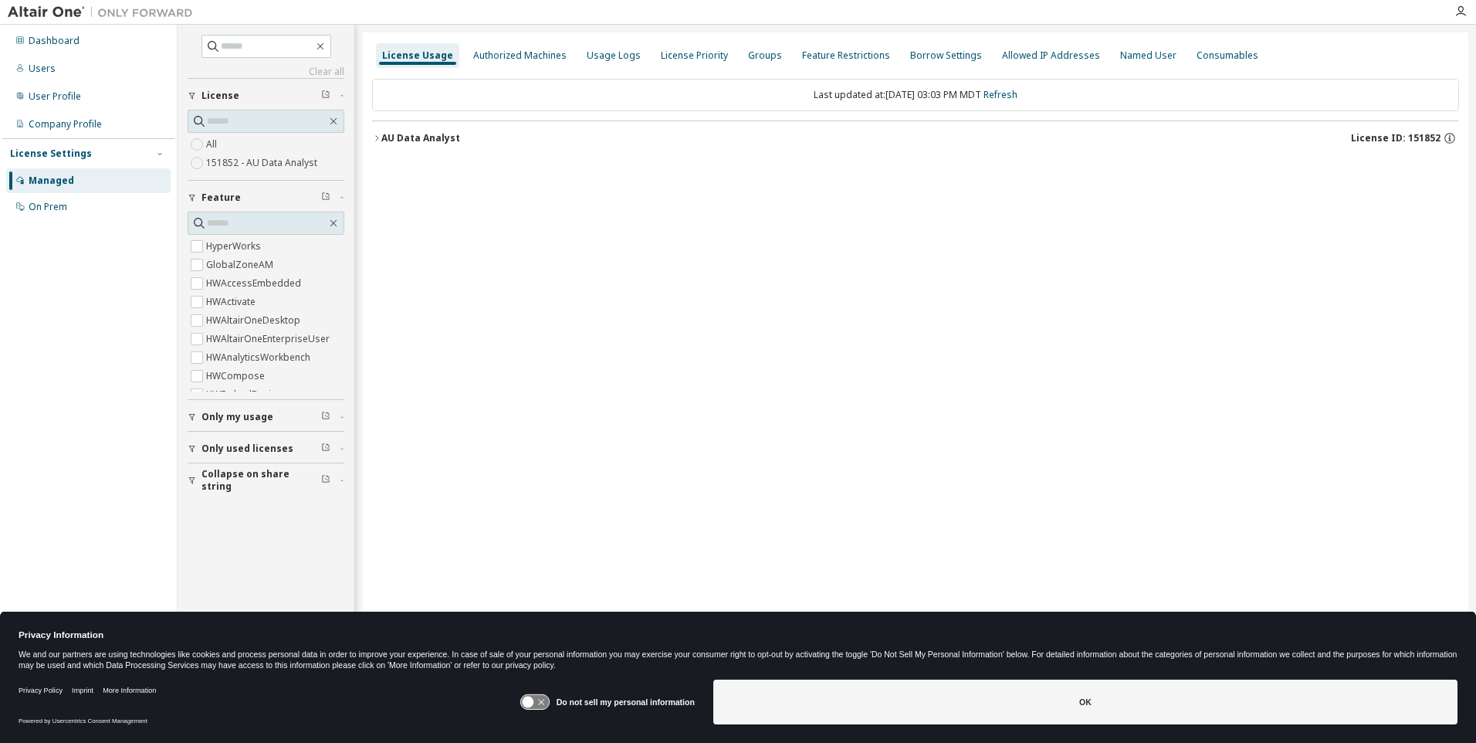
click at [377, 139] on icon "button" at bounding box center [376, 138] width 9 height 9
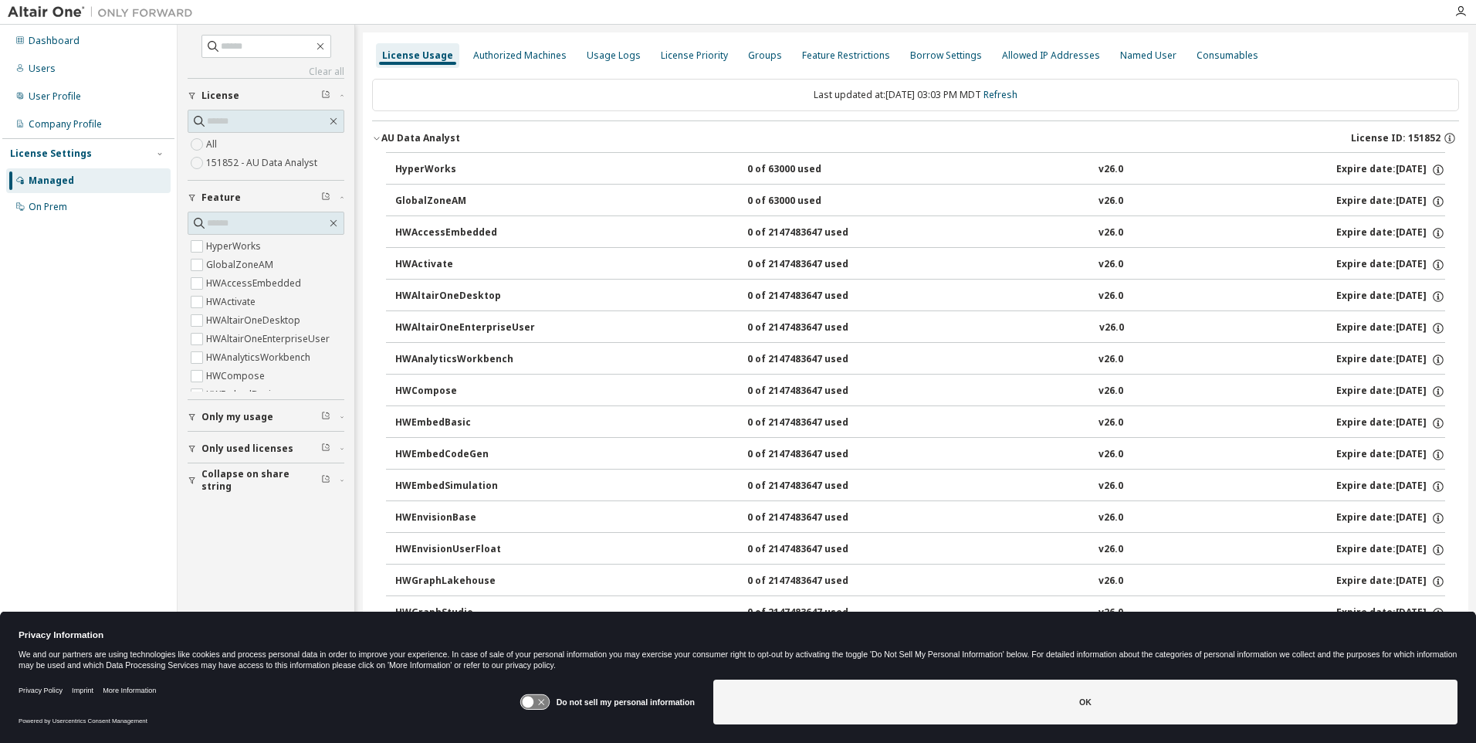
click at [111, 371] on div "Dashboard Users User Profile Company Profile License Settings Managed On Prem" at bounding box center [88, 347] width 172 height 641
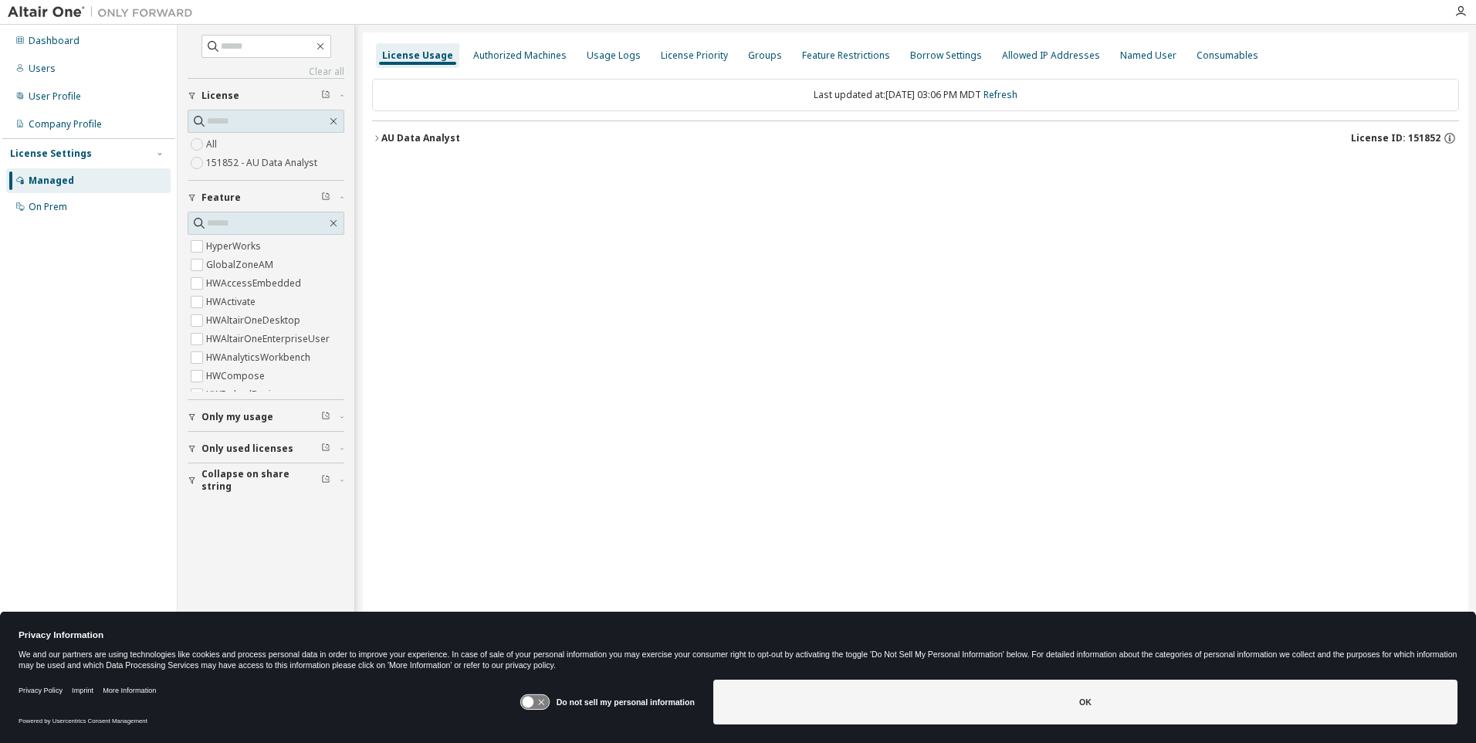
click at [379, 137] on icon "button" at bounding box center [376, 138] width 9 height 9
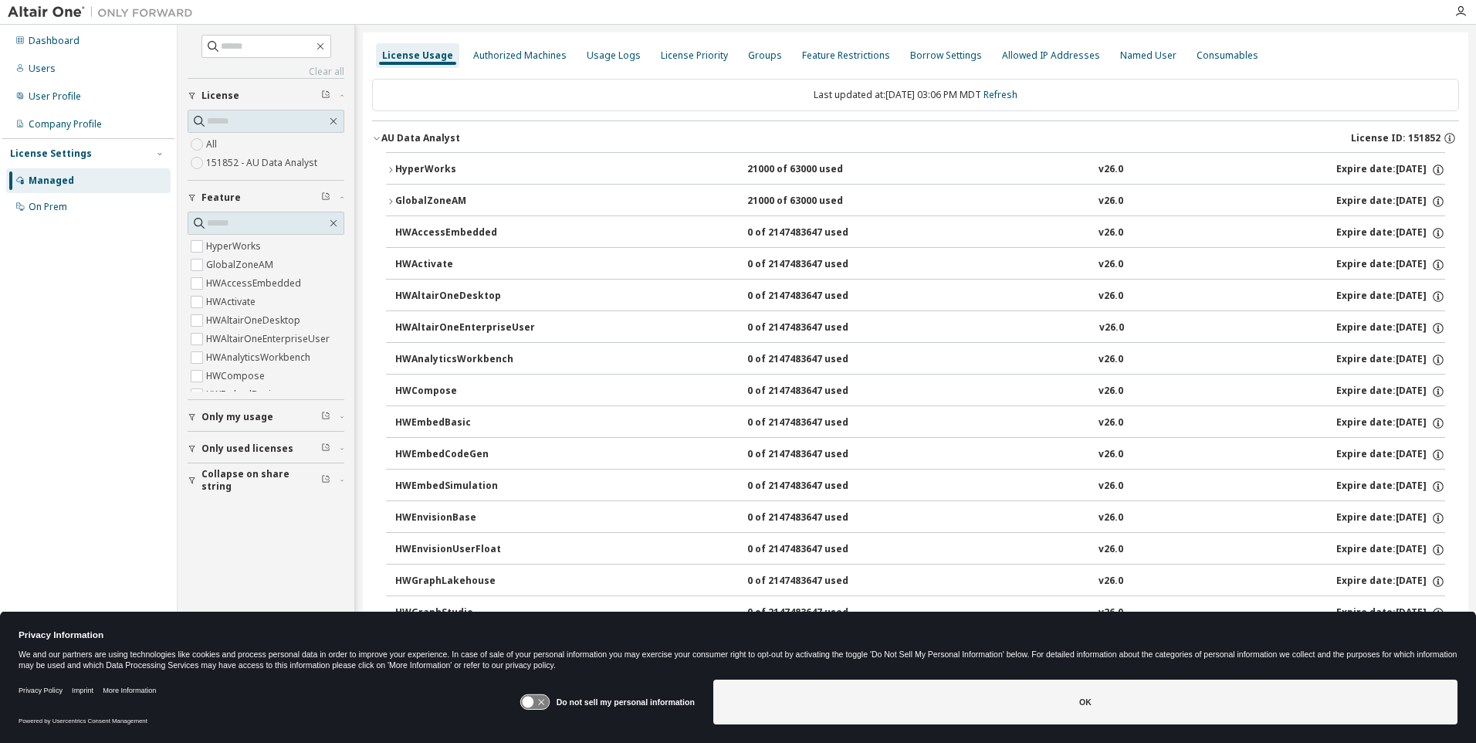
click at [391, 167] on icon "button" at bounding box center [390, 169] width 9 height 9
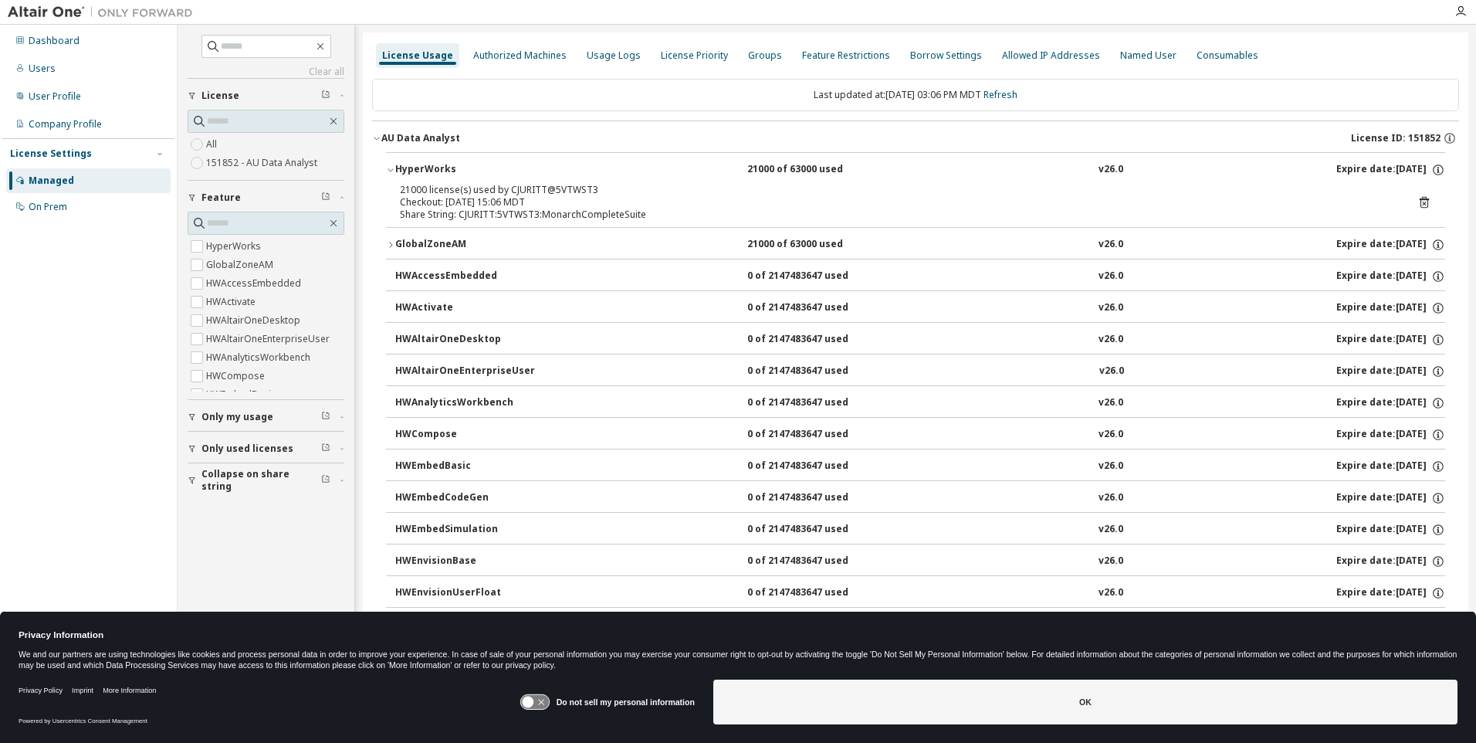
click at [114, 387] on div "Dashboard Users User Profile Company Profile License Settings Managed On Prem" at bounding box center [88, 347] width 172 height 641
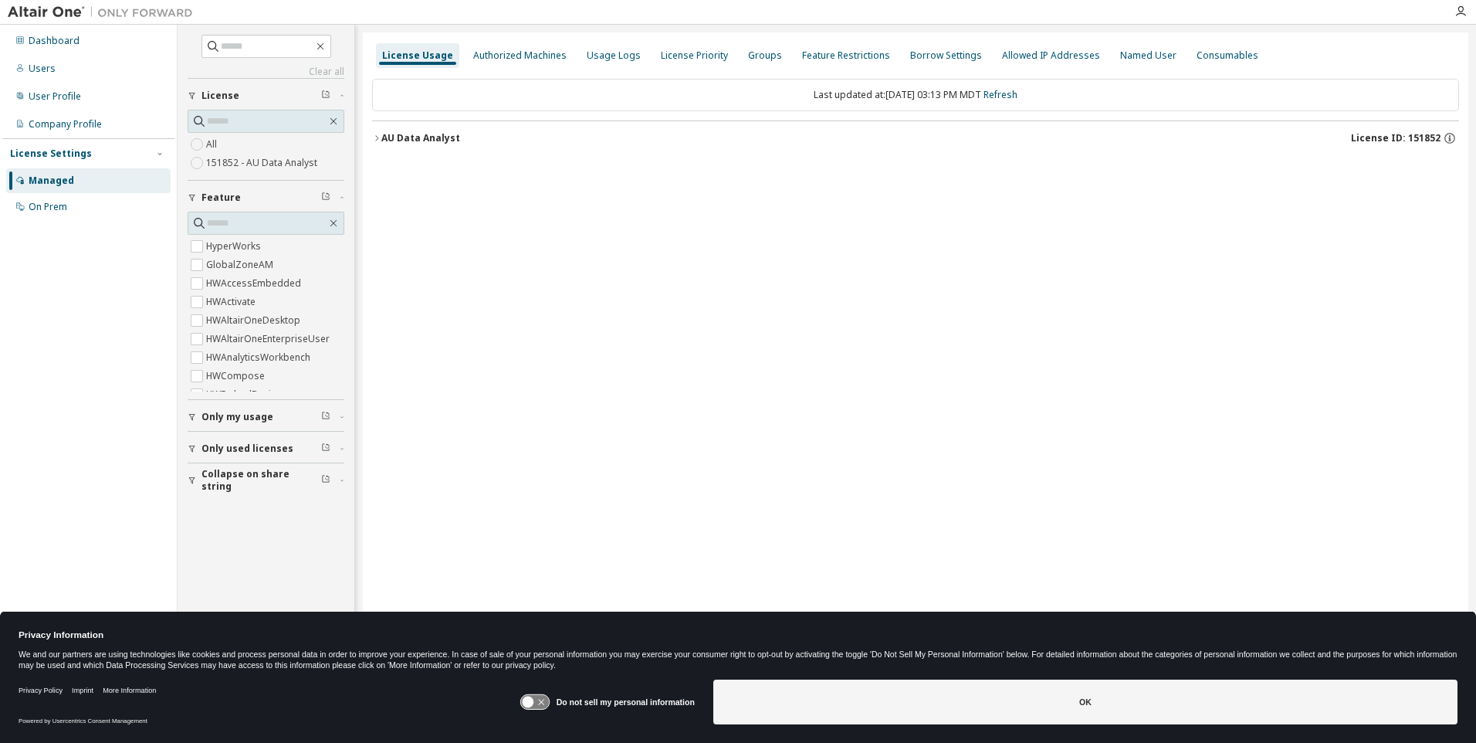
click at [378, 138] on icon "button" at bounding box center [376, 138] width 9 height 9
